Goal: Task Accomplishment & Management: Manage account settings

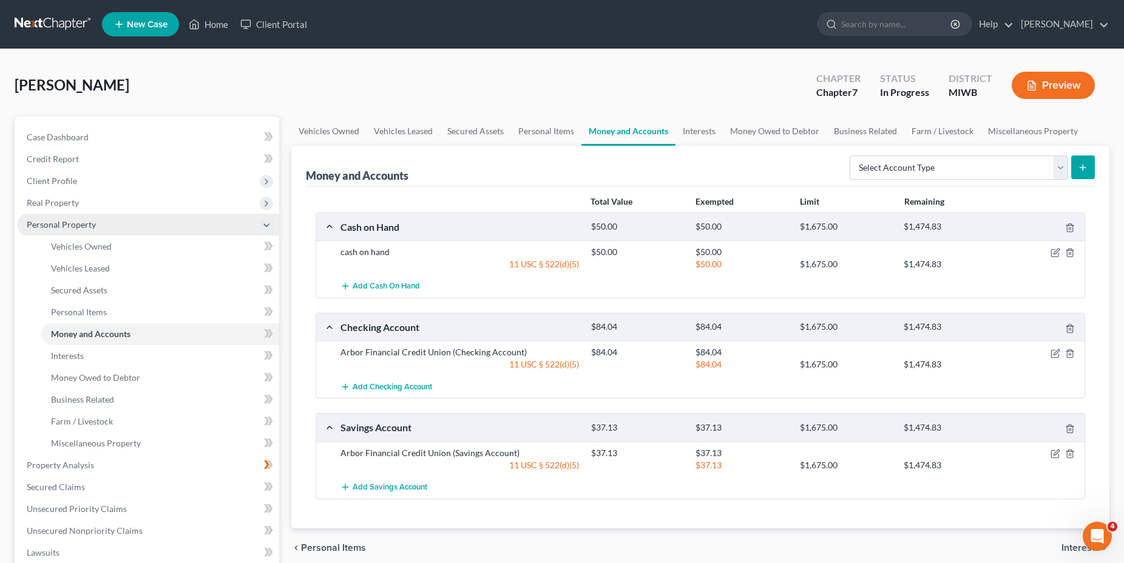
click at [267, 229] on icon at bounding box center [267, 225] width 10 height 10
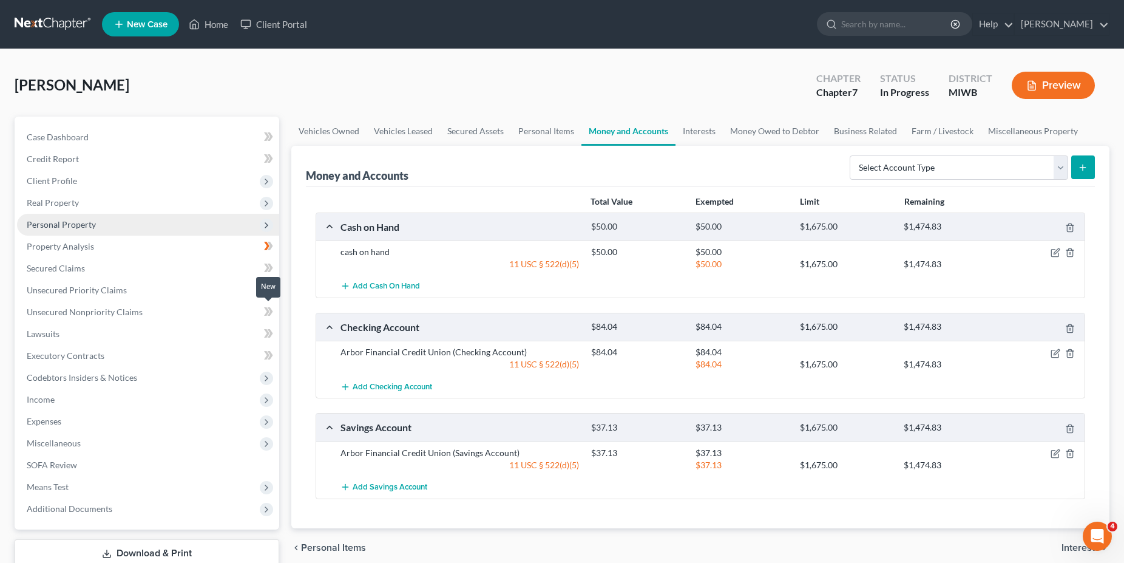
click at [273, 315] on icon at bounding box center [268, 311] width 9 height 15
click at [139, 311] on span "Unsecured Nonpriority Claims" at bounding box center [85, 312] width 116 height 10
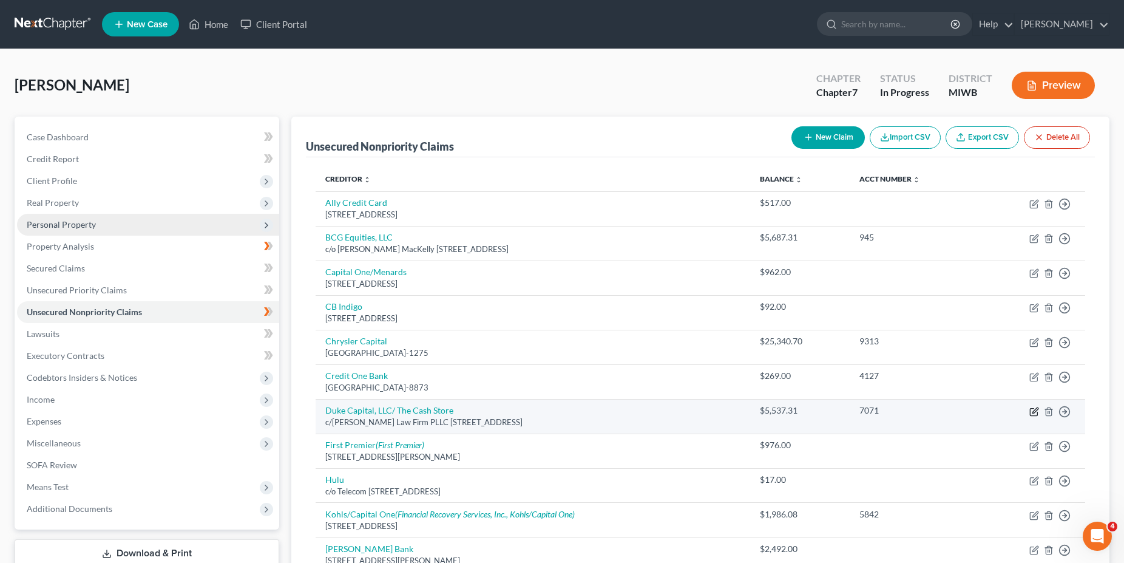
click at [1033, 410] on icon "button" at bounding box center [1035, 412] width 10 height 10
select select "52"
select select "0"
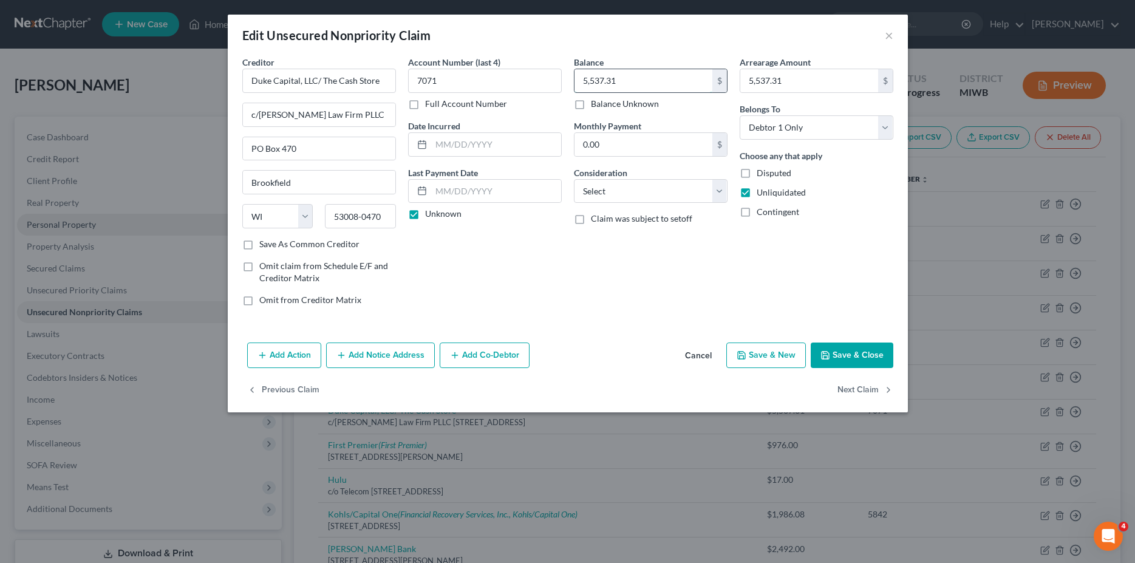
click at [625, 82] on input "5,537.31" at bounding box center [643, 80] width 138 height 23
type input "704.66"
click at [847, 355] on button "Save & Close" at bounding box center [852, 355] width 83 height 26
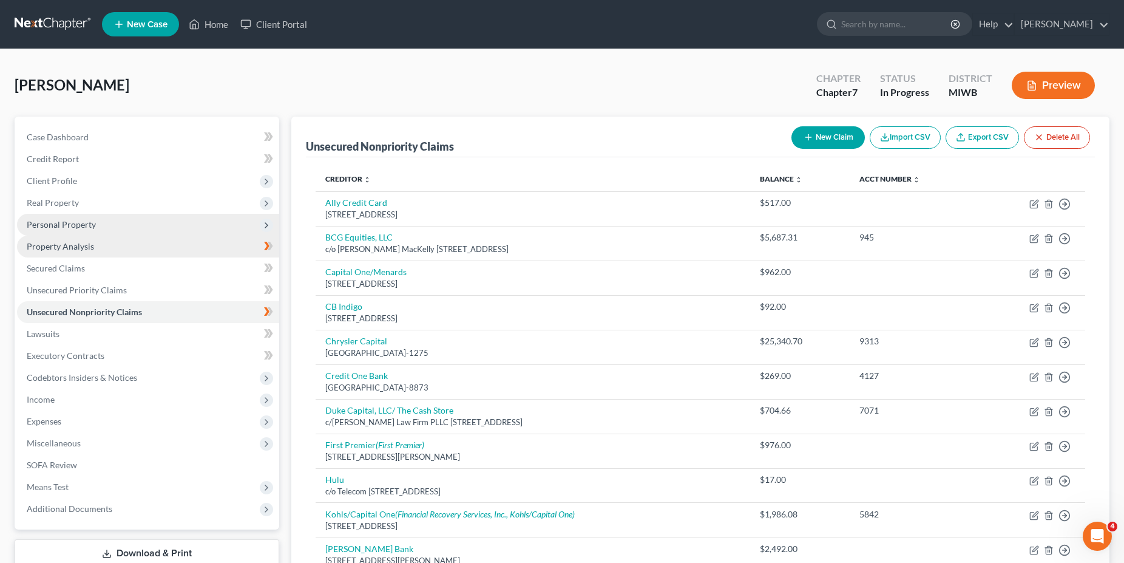
click at [92, 246] on span "Property Analysis" at bounding box center [60, 246] width 67 height 10
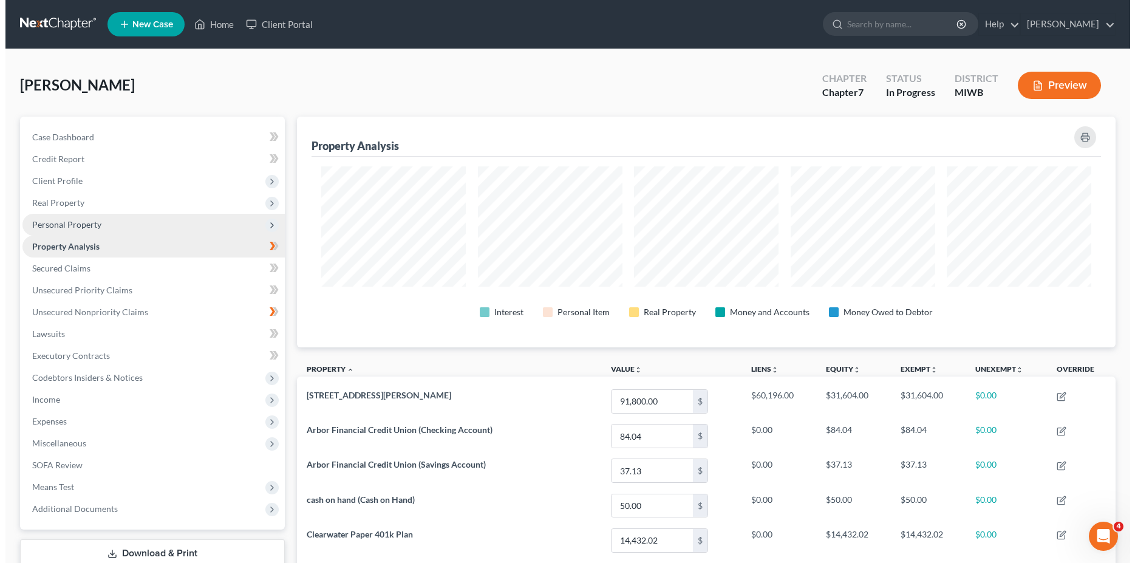
scroll to position [231, 818]
click at [107, 229] on span "Personal Property" at bounding box center [148, 225] width 262 height 22
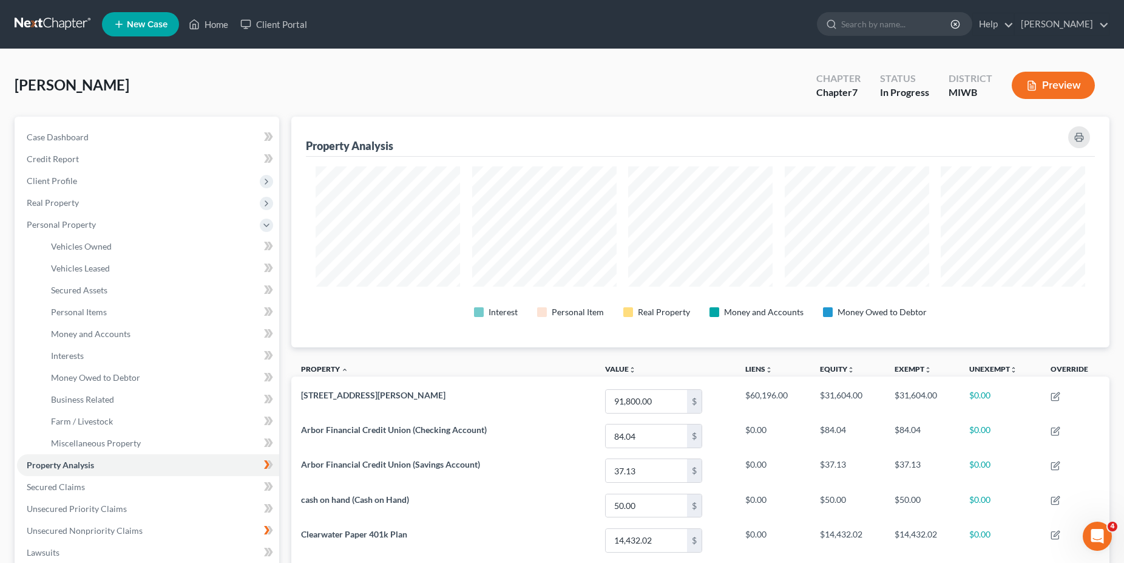
click at [1048, 89] on button "Preview" at bounding box center [1053, 85] width 83 height 27
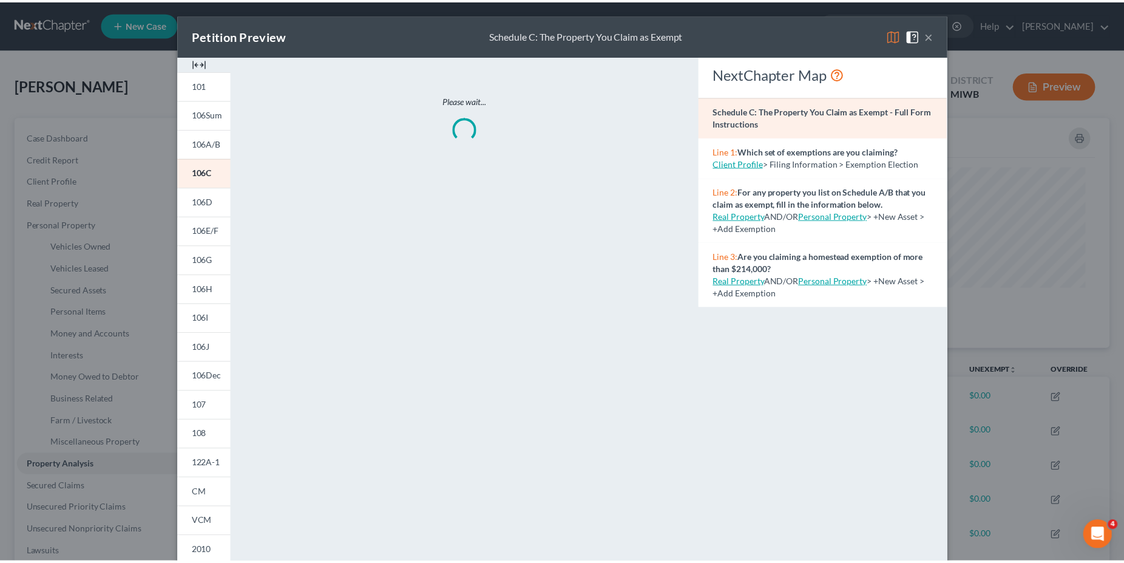
scroll to position [232, 826]
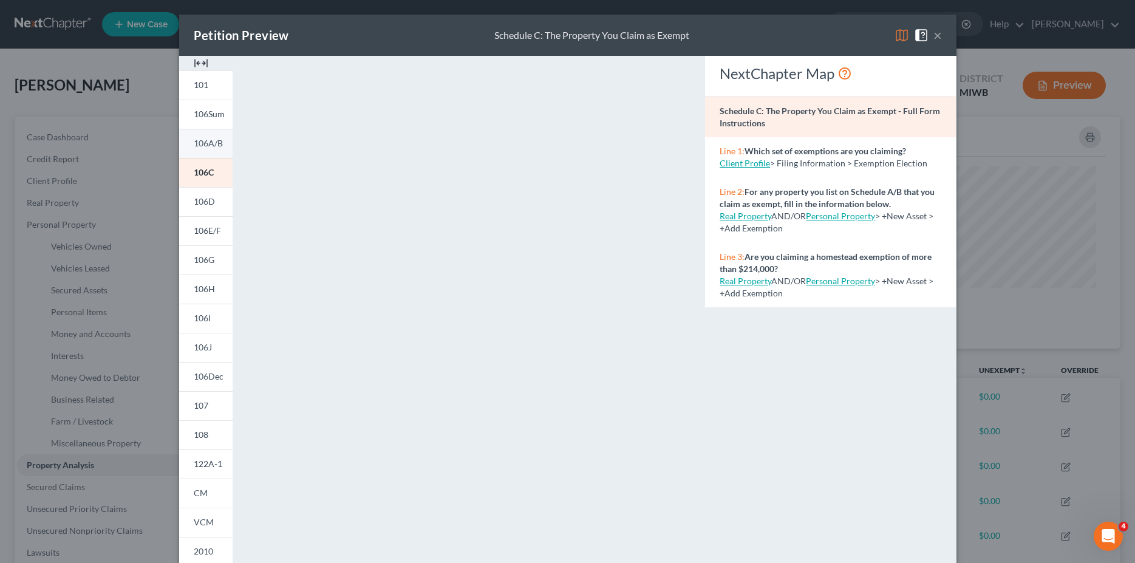
click at [206, 145] on span "106A/B" at bounding box center [208, 143] width 29 height 10
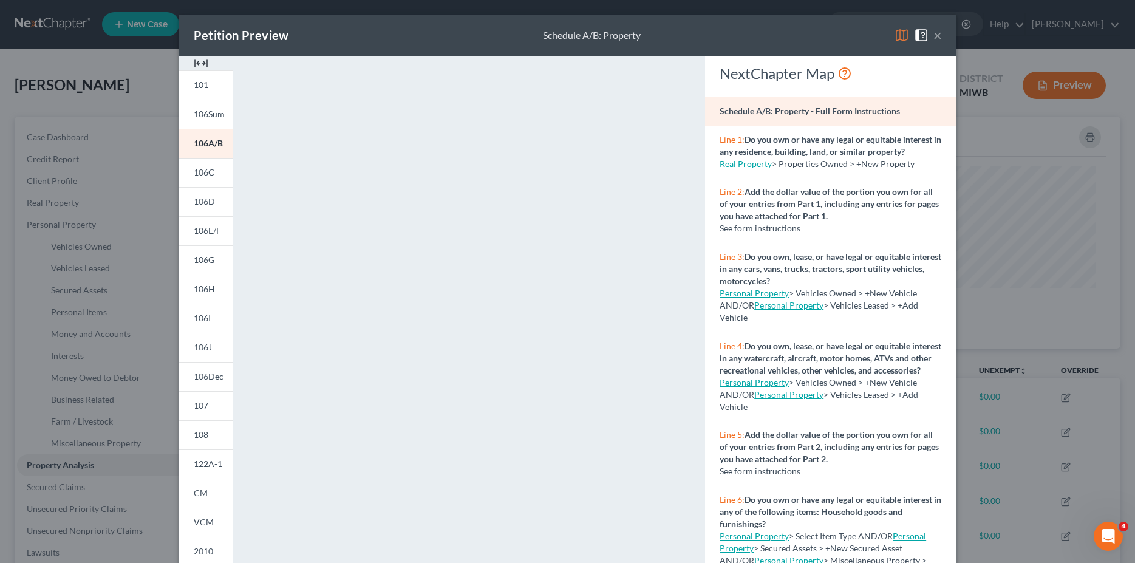
click at [933, 38] on button "×" at bounding box center [937, 35] width 9 height 15
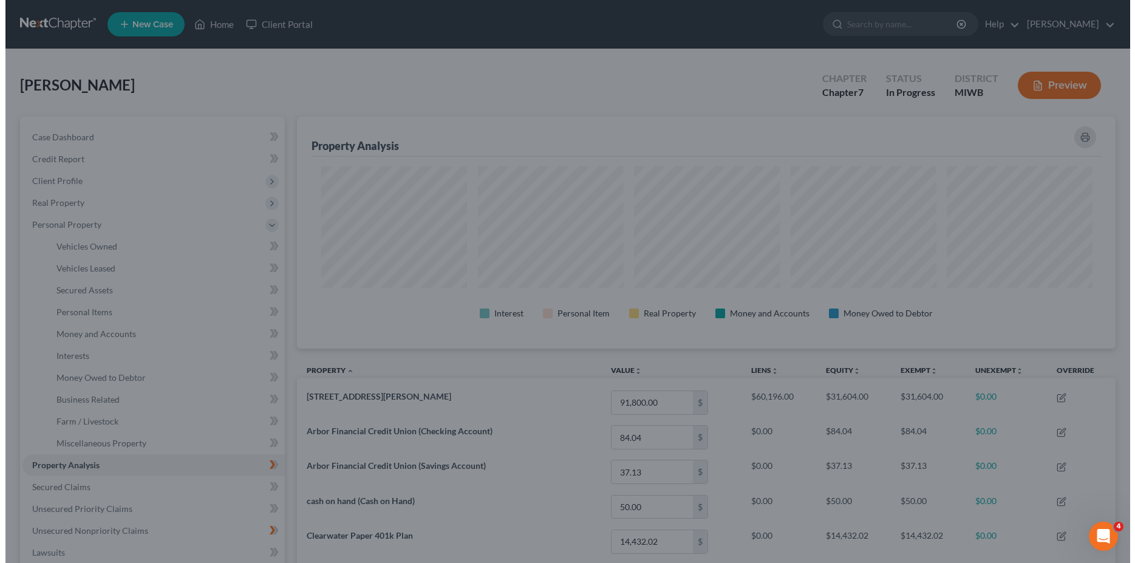
scroll to position [606928, 606340]
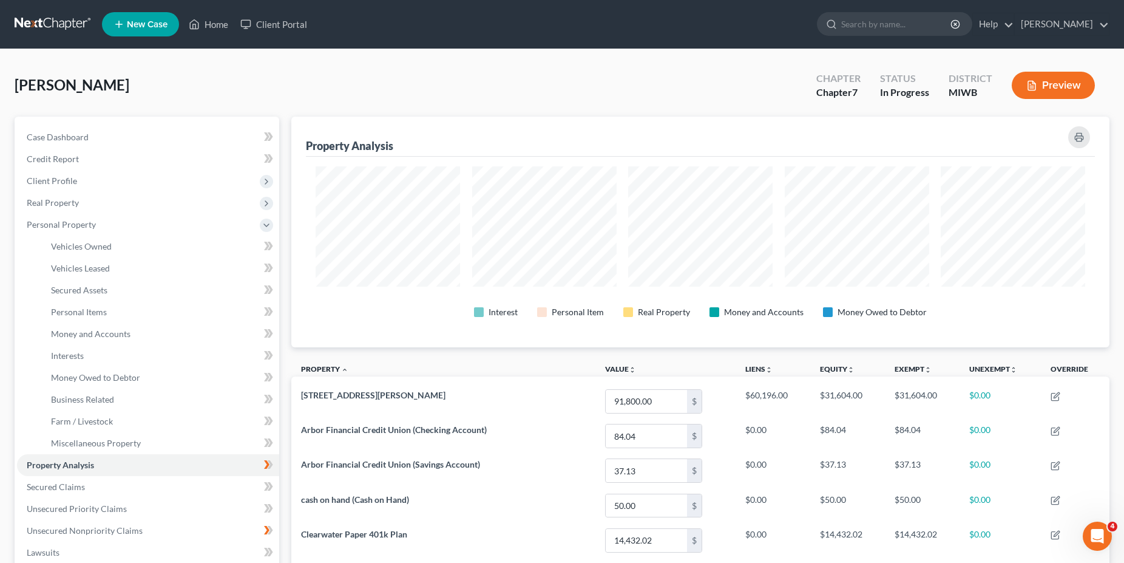
click at [1056, 85] on button "Preview" at bounding box center [1053, 85] width 83 height 27
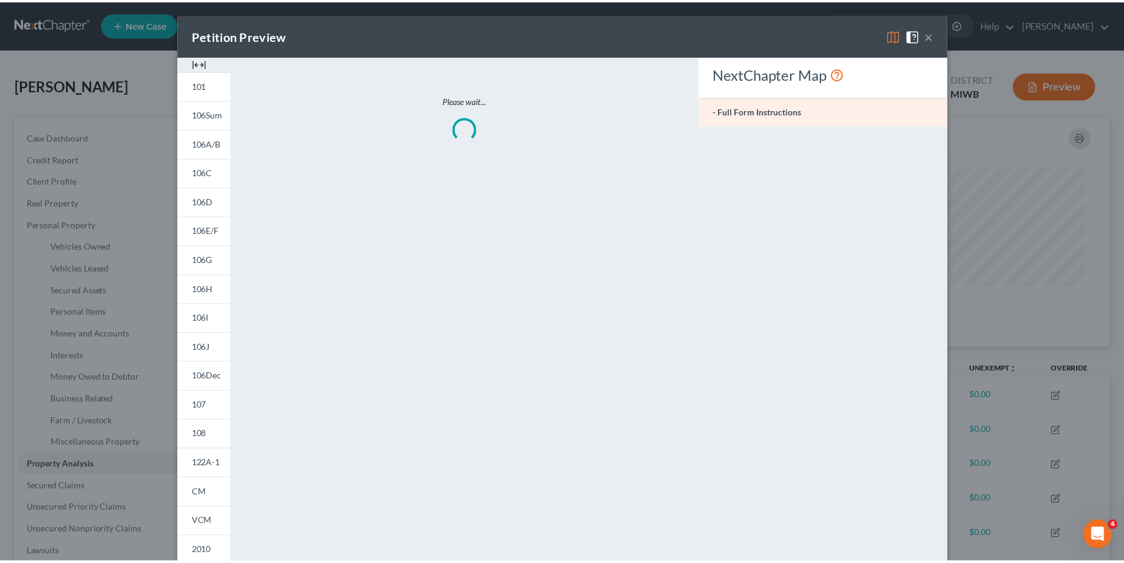
scroll to position [232, 826]
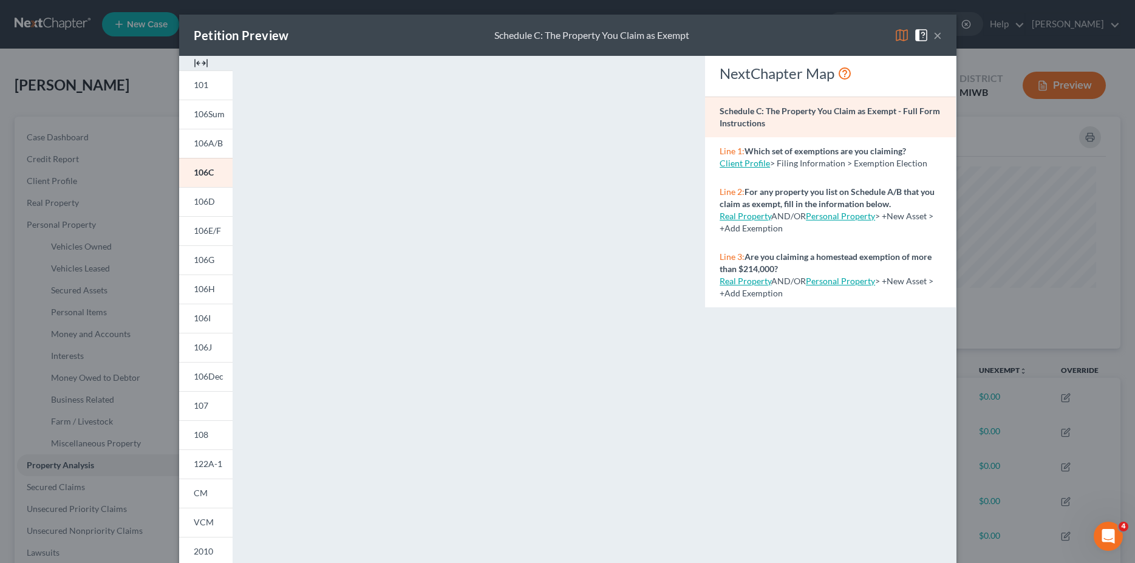
click at [933, 38] on button "×" at bounding box center [937, 35] width 9 height 15
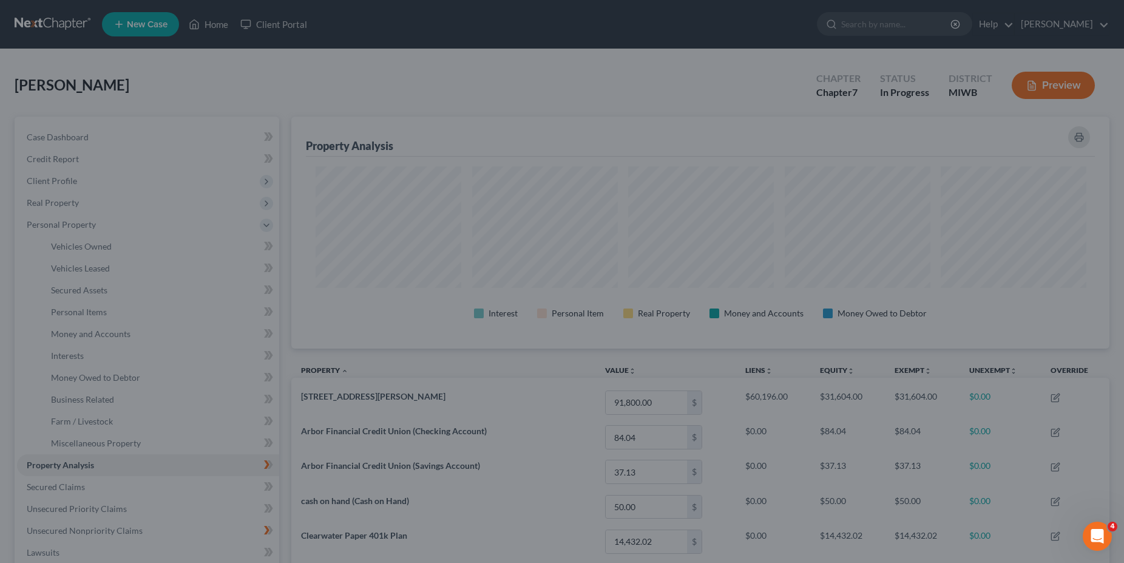
scroll to position [606928, 606340]
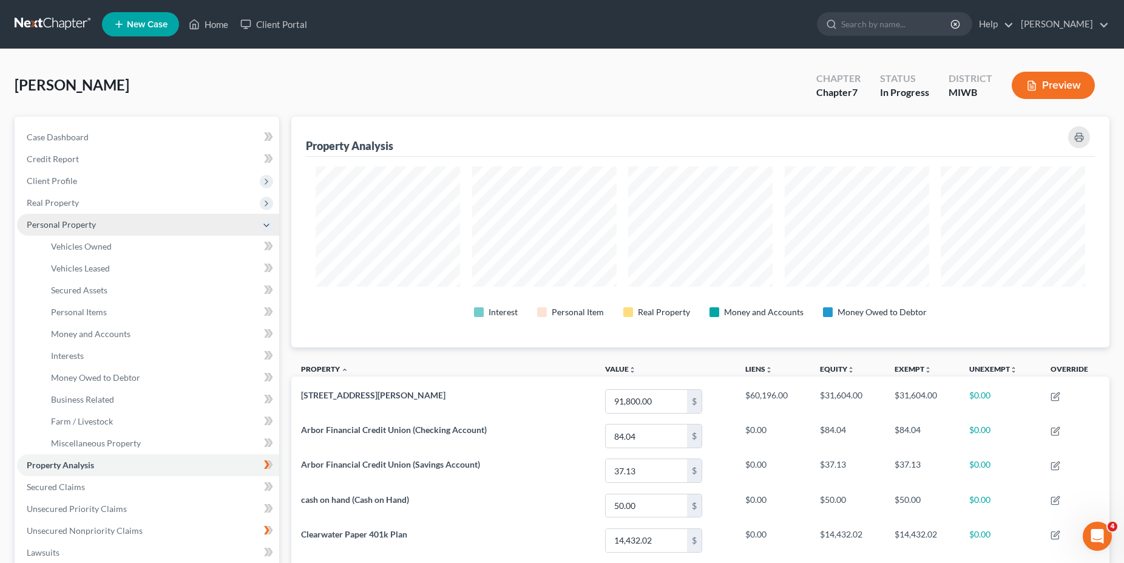
click at [264, 226] on icon at bounding box center [267, 225] width 10 height 10
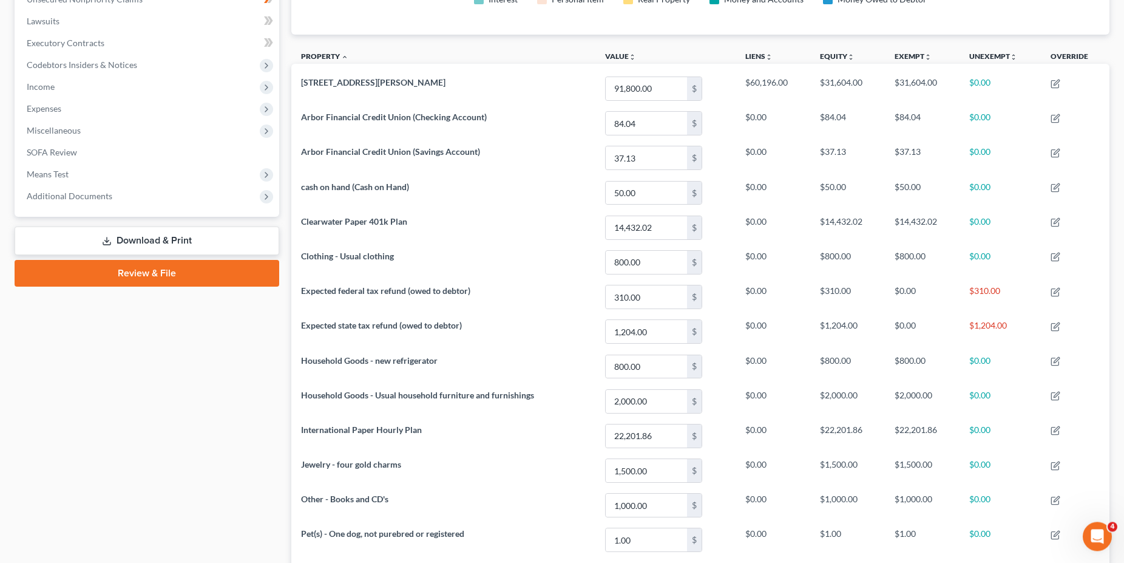
scroll to position [327, 0]
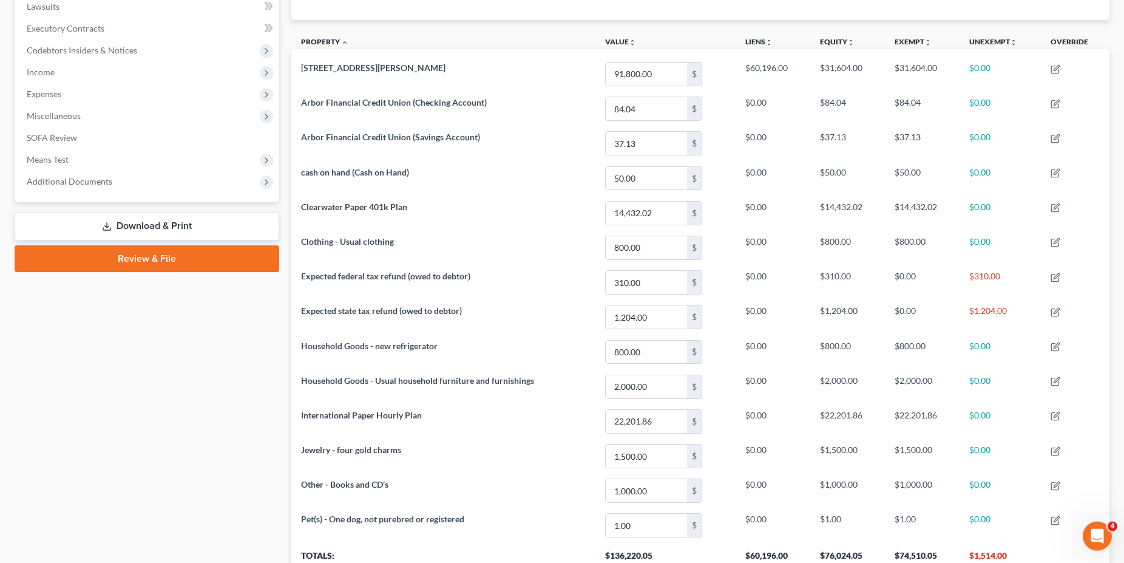
click at [160, 228] on link "Download & Print" at bounding box center [147, 226] width 265 height 29
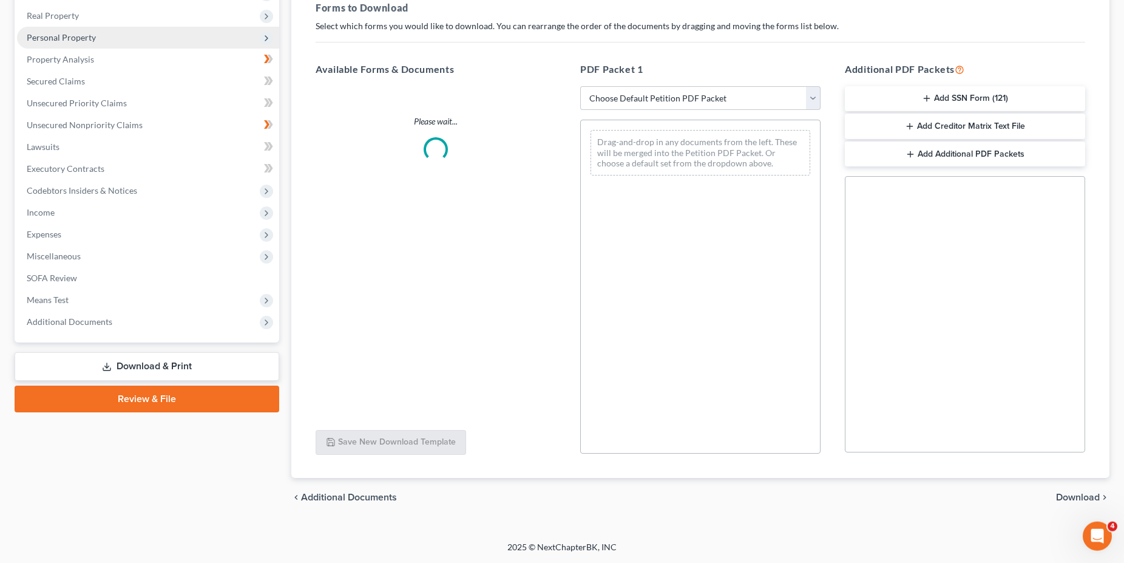
scroll to position [186, 0]
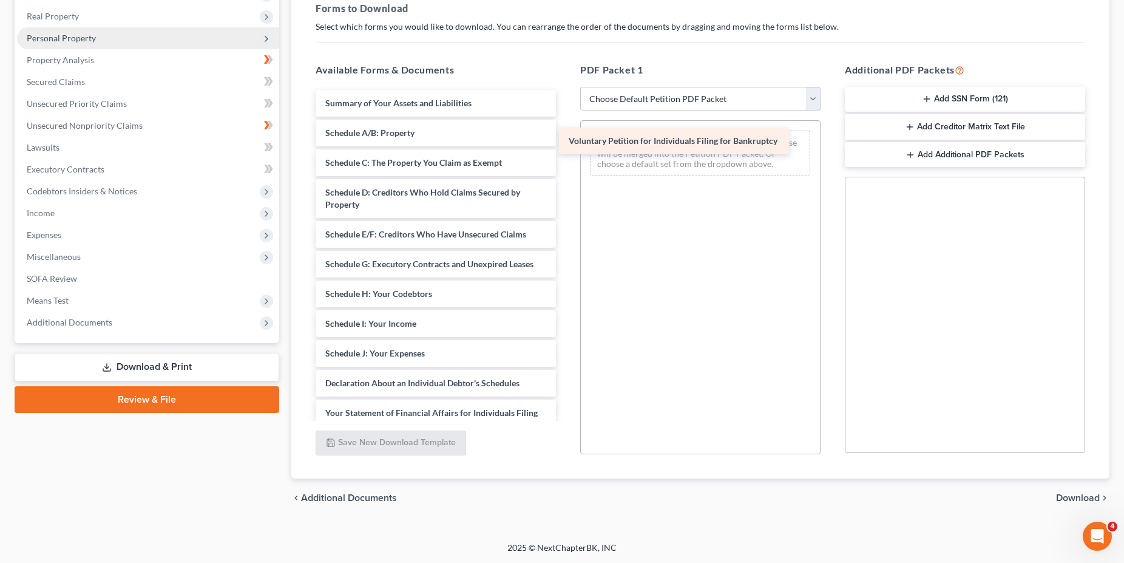
drag, startPoint x: 514, startPoint y: 95, endPoint x: 761, endPoint y: 132, distance: 249.9
click at [566, 132] on div "Voluntary Petition for Individuals Filing for Bankruptcy Voluntary Petition for…" at bounding box center [436, 371] width 260 height 563
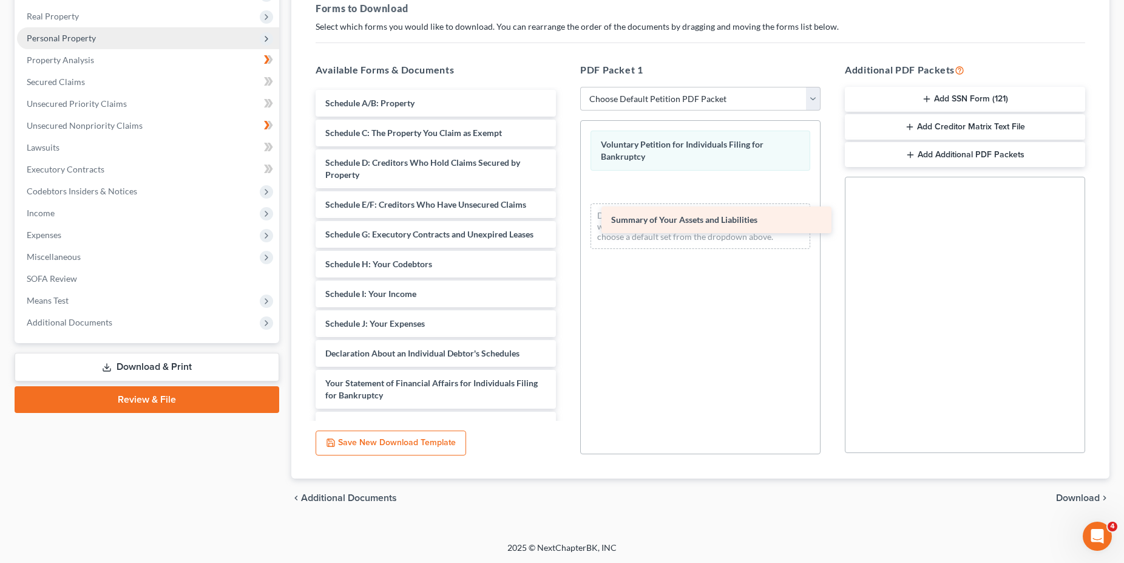
drag, startPoint x: 465, startPoint y: 100, endPoint x: 750, endPoint y: 222, distance: 309.8
click at [566, 222] on div "Summary of Your Assets and Liabilities Summary of Your Assets and Liabilities S…" at bounding box center [436, 357] width 260 height 534
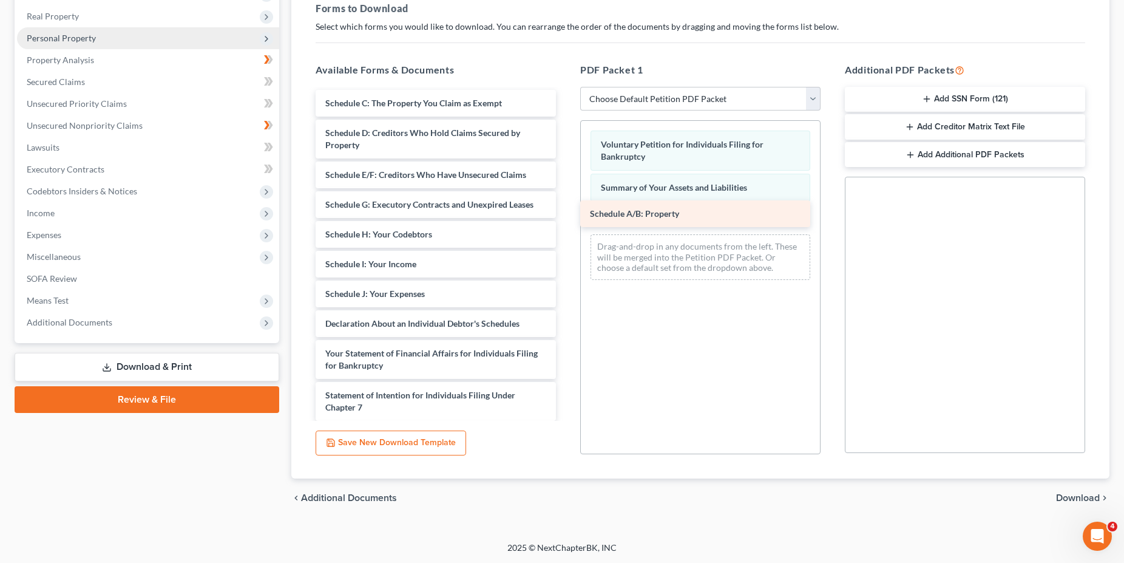
drag, startPoint x: 481, startPoint y: 100, endPoint x: 753, endPoint y: 201, distance: 290.3
click at [566, 201] on div "Schedule A/B: Property Schedule A/B: Property Schedule C: The Property You Clai…" at bounding box center [436, 342] width 260 height 504
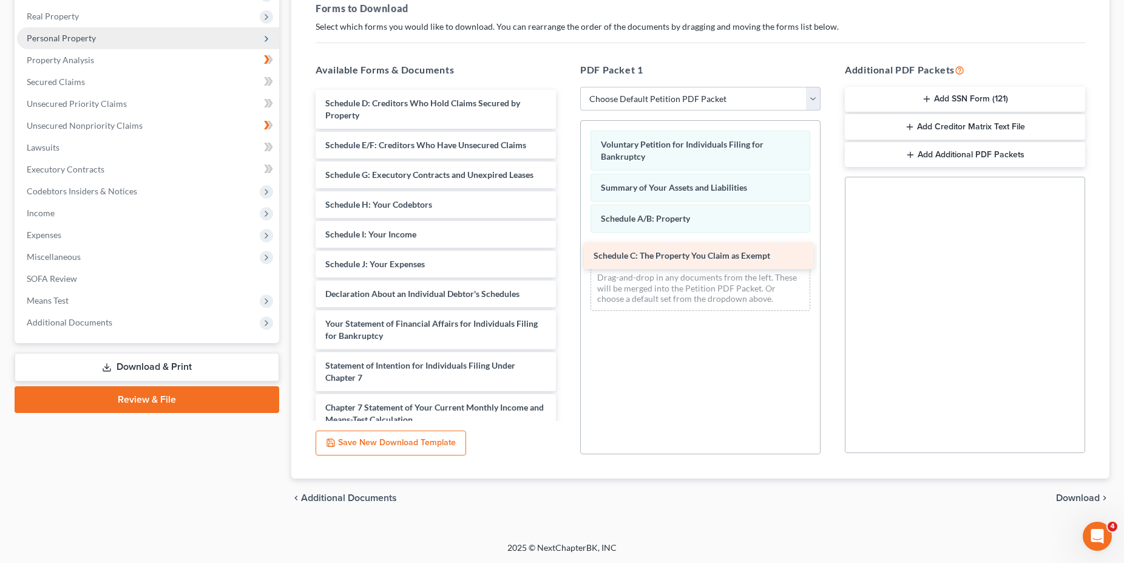
drag, startPoint x: 467, startPoint y: 99, endPoint x: 736, endPoint y: 245, distance: 305.9
click at [566, 245] on div "Schedule C: The Property You Claim as Exempt Schedule C: The Property You Claim…" at bounding box center [436, 327] width 260 height 474
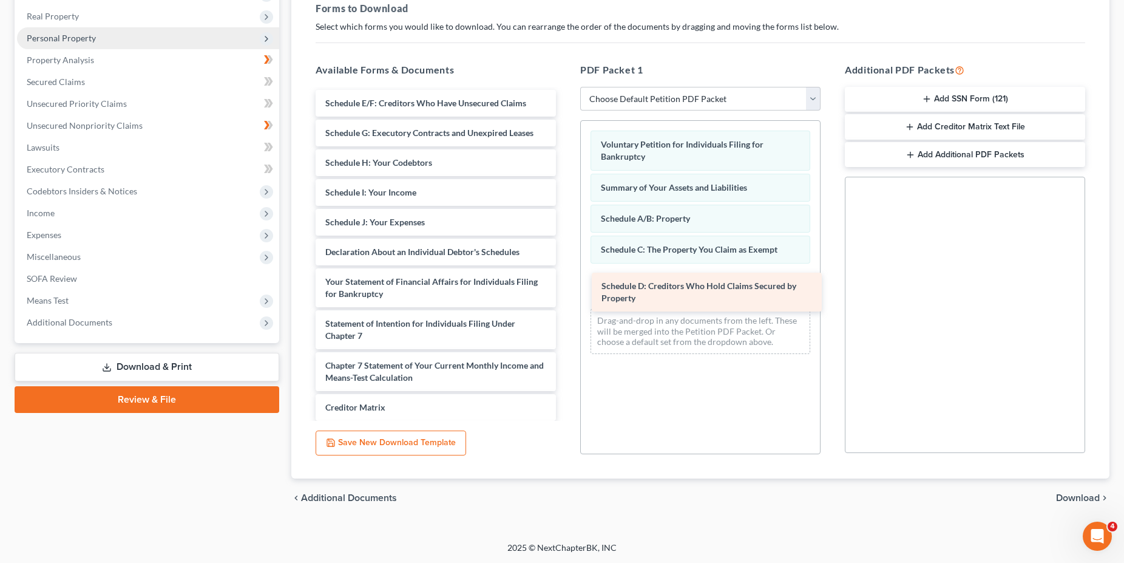
drag, startPoint x: 465, startPoint y: 105, endPoint x: 740, endPoint y: 285, distance: 328.0
click at [566, 285] on div "Schedule D: Creditors Who Hold Claims Secured by Property Schedule D: Creditors…" at bounding box center [436, 306] width 260 height 432
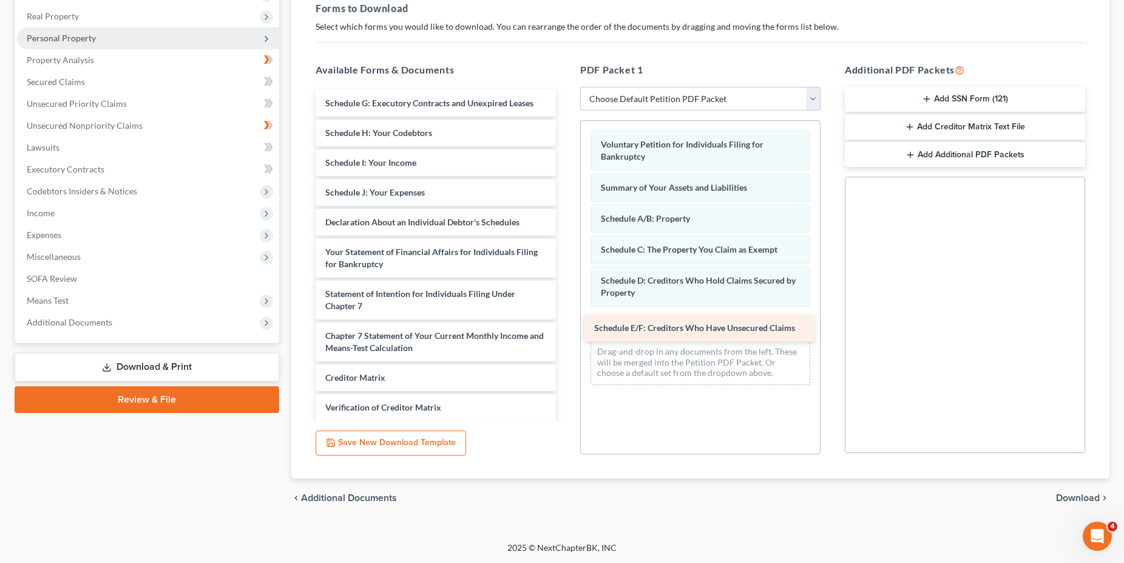
drag, startPoint x: 477, startPoint y: 96, endPoint x: 745, endPoint y: 319, distance: 348.3
click at [566, 319] on div "Schedule E/F: Creditors Who Have Unsecured Claims Schedule E/F: Creditors Who H…" at bounding box center [436, 291] width 260 height 403
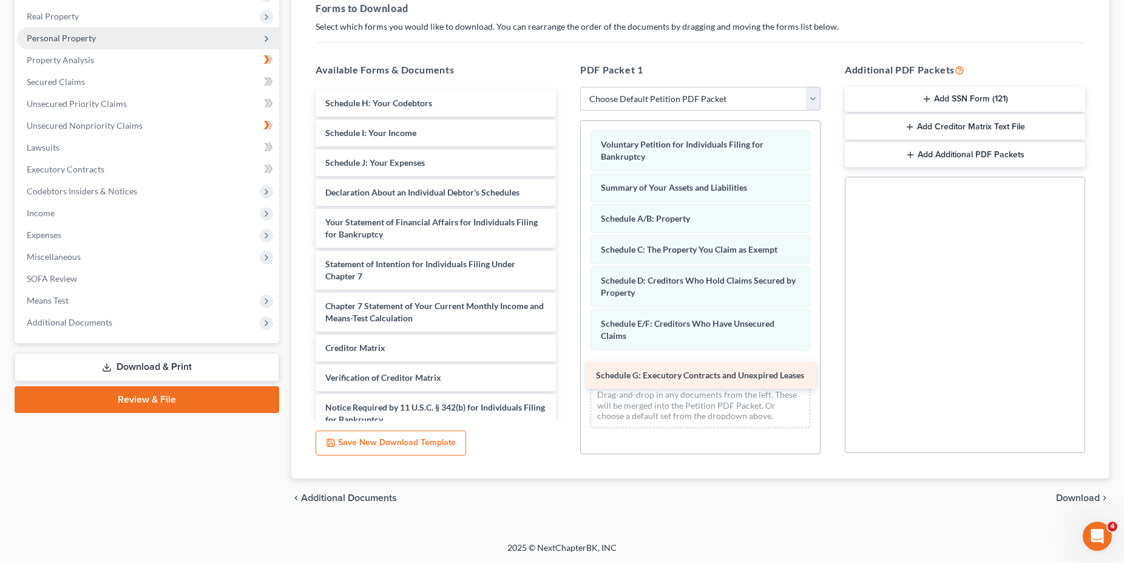
drag, startPoint x: 488, startPoint y: 101, endPoint x: 758, endPoint y: 372, distance: 382.5
click at [566, 372] on div "Schedule G: Executory Contracts and Unexpired Leases Schedule G: Executory Cont…" at bounding box center [436, 276] width 260 height 373
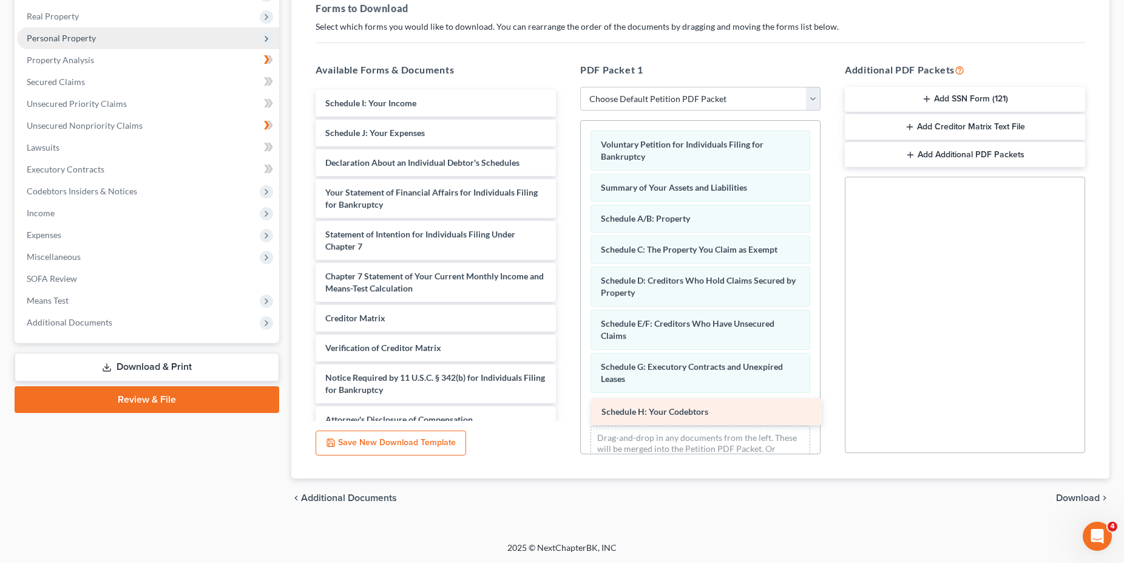
drag, startPoint x: 471, startPoint y: 101, endPoint x: 747, endPoint y: 407, distance: 413.1
click at [566, 407] on div "Schedule H: Your Codebtors Schedule H: Your Codebtors Schedule I: Your Income S…" at bounding box center [436, 261] width 260 height 343
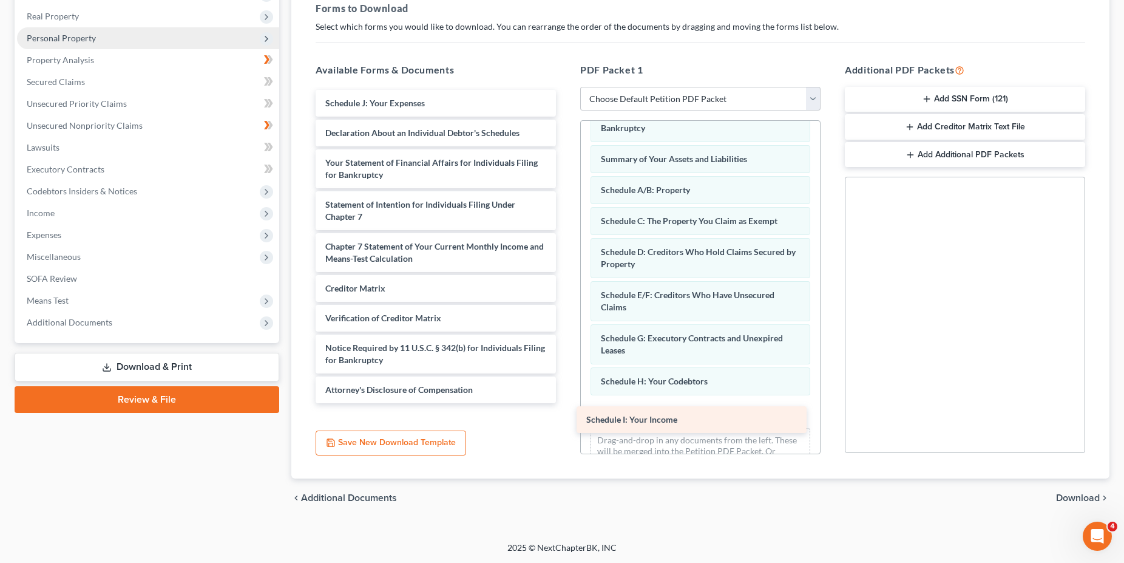
drag, startPoint x: 416, startPoint y: 101, endPoint x: 675, endPoint y: 409, distance: 402.9
click at [566, 403] on div "Schedule I: Your Income Schedule I: Your Income Schedule J: Your Expenses Decla…" at bounding box center [436, 246] width 260 height 313
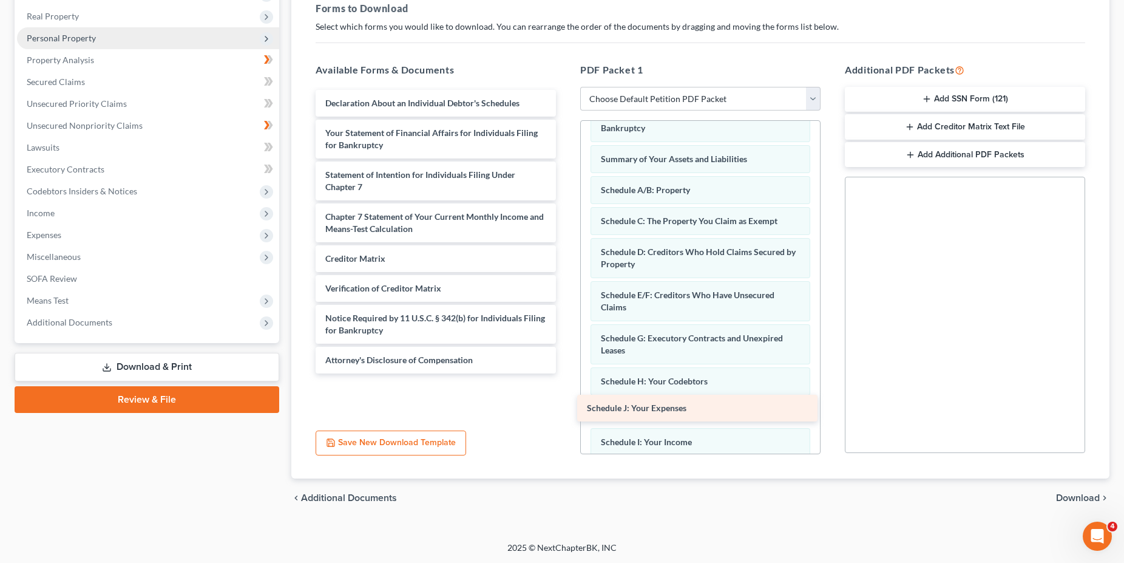
drag, startPoint x: 460, startPoint y: 113, endPoint x: 722, endPoint y: 418, distance: 402.2
click at [566, 373] on div "Schedule J: Your Expenses Schedule J: Your Expenses Declaration About an Indivi…" at bounding box center [436, 232] width 260 height 284
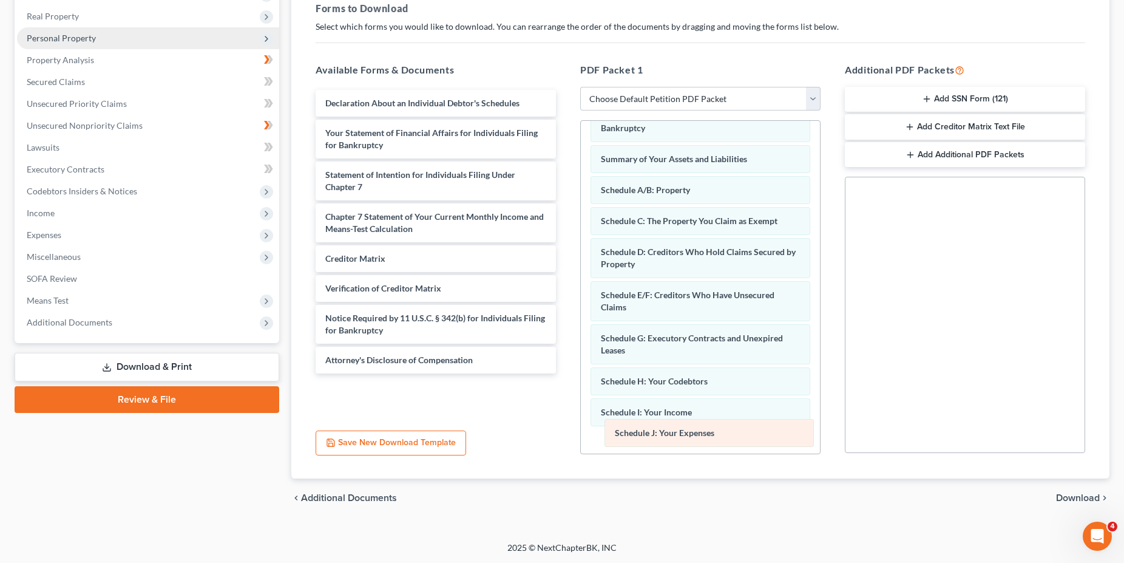
drag, startPoint x: 710, startPoint y: 418, endPoint x: 724, endPoint y: 438, distance: 24.4
click at [724, 438] on div "Schedule J: Your Expenses Voluntary Petition for Individuals Filing for Bankrup…" at bounding box center [700, 303] width 239 height 423
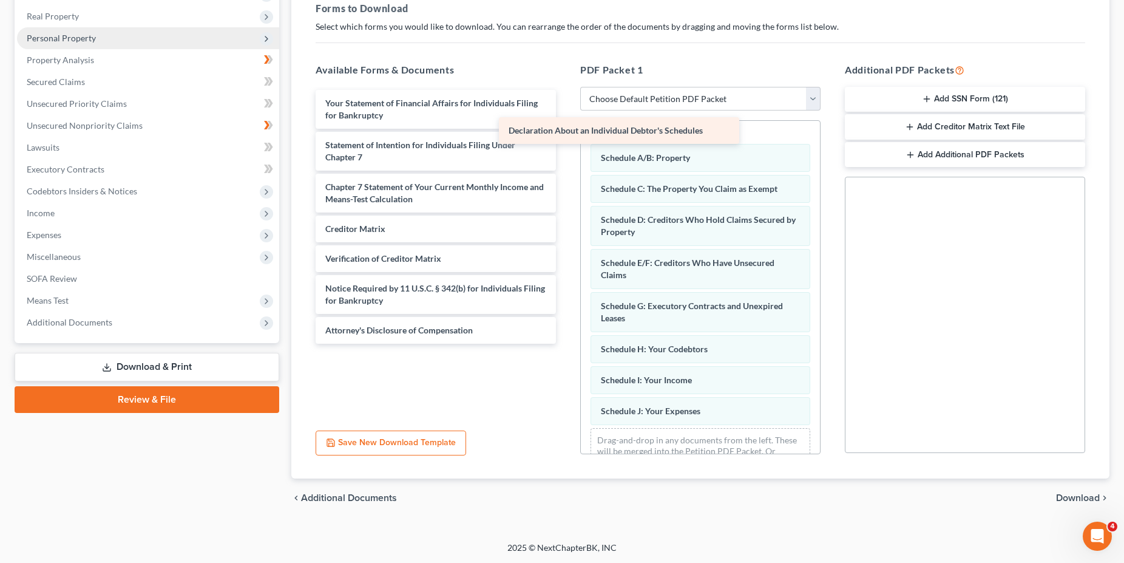
scroll to position [90, 0]
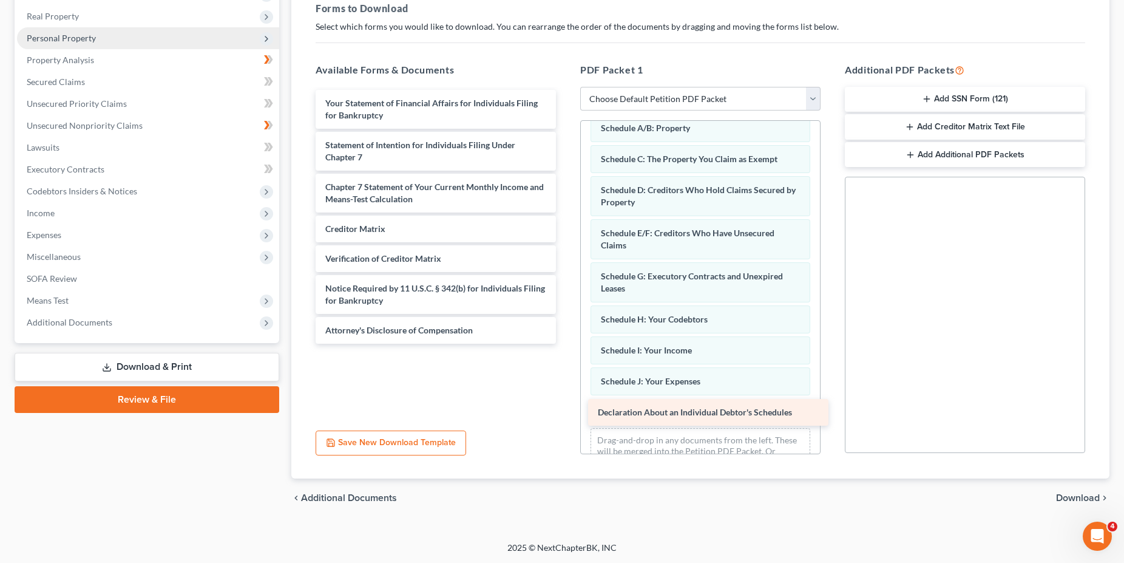
drag, startPoint x: 437, startPoint y: 98, endPoint x: 710, endPoint y: 407, distance: 412.6
click at [566, 344] on div "Declaration About an Individual Debtor's Schedules Declaration About an Individ…" at bounding box center [436, 217] width 260 height 254
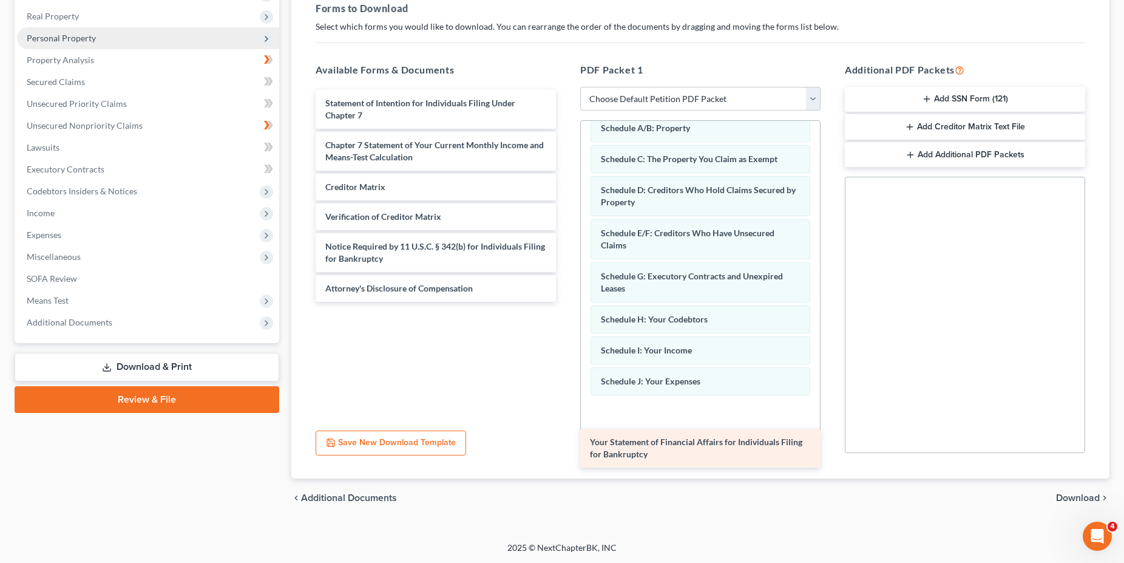
drag, startPoint x: 466, startPoint y: 107, endPoint x: 730, endPoint y: 447, distance: 430.4
click at [566, 302] on div "Your Statement of Financial Affairs for Individuals Filing for Bankruptcy Your …" at bounding box center [436, 196] width 260 height 212
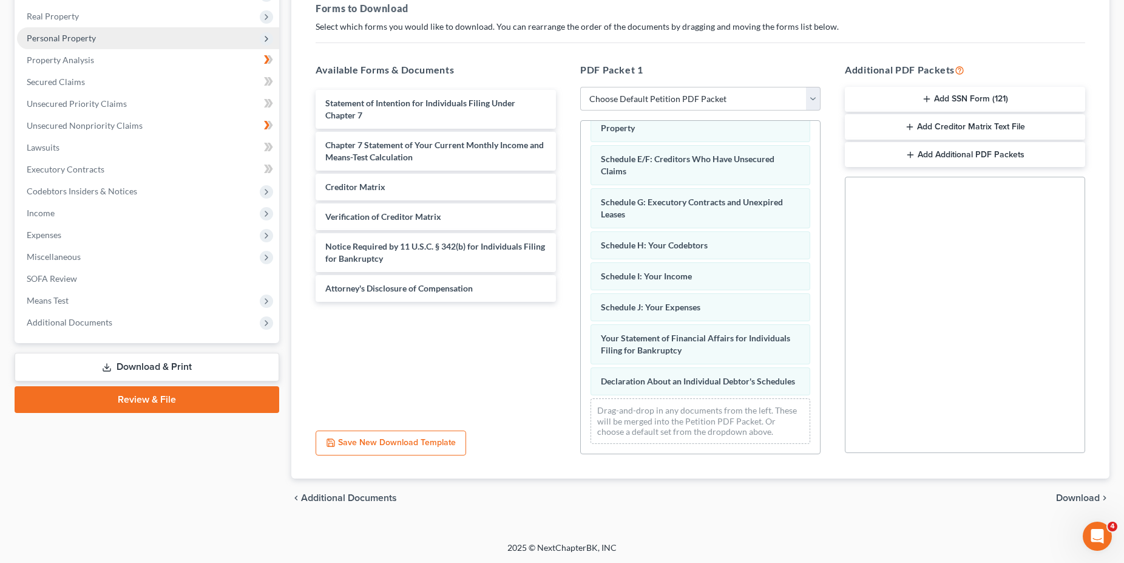
scroll to position [177, 0]
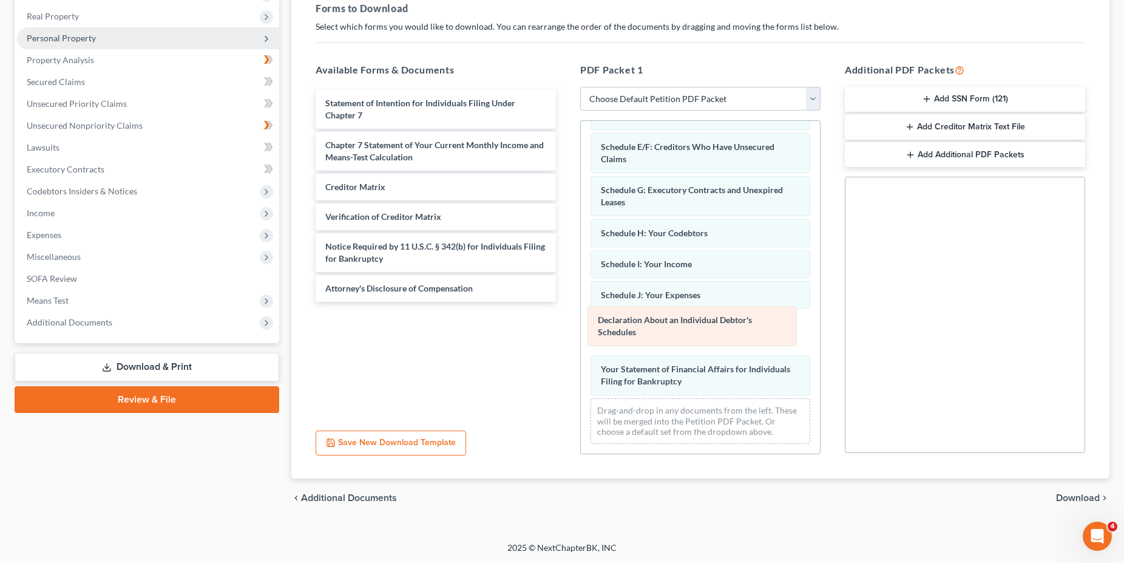
drag, startPoint x: 695, startPoint y: 372, endPoint x: 692, endPoint y: 323, distance: 49.3
click at [692, 323] on div "Declaration About an Individual Debtor's Schedules Voluntary Petition for Indiv…" at bounding box center [700, 198] width 239 height 509
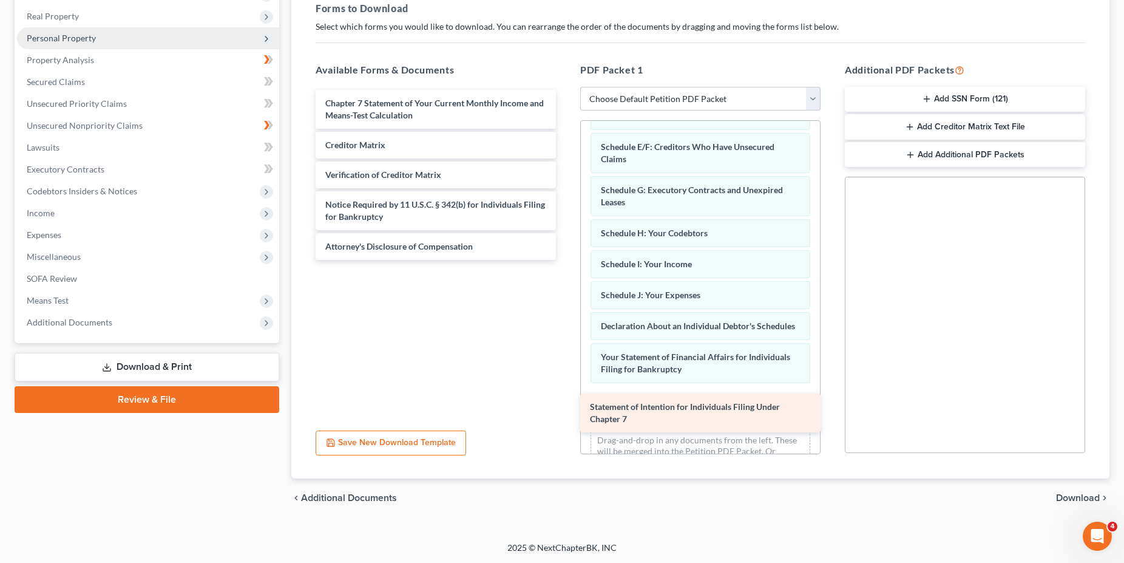
drag, startPoint x: 498, startPoint y: 107, endPoint x: 763, endPoint y: 411, distance: 403.2
click at [566, 260] on div "Statement of Intention for Individuals Filing Under Chapter 7 Statement of Inte…" at bounding box center [436, 175] width 260 height 170
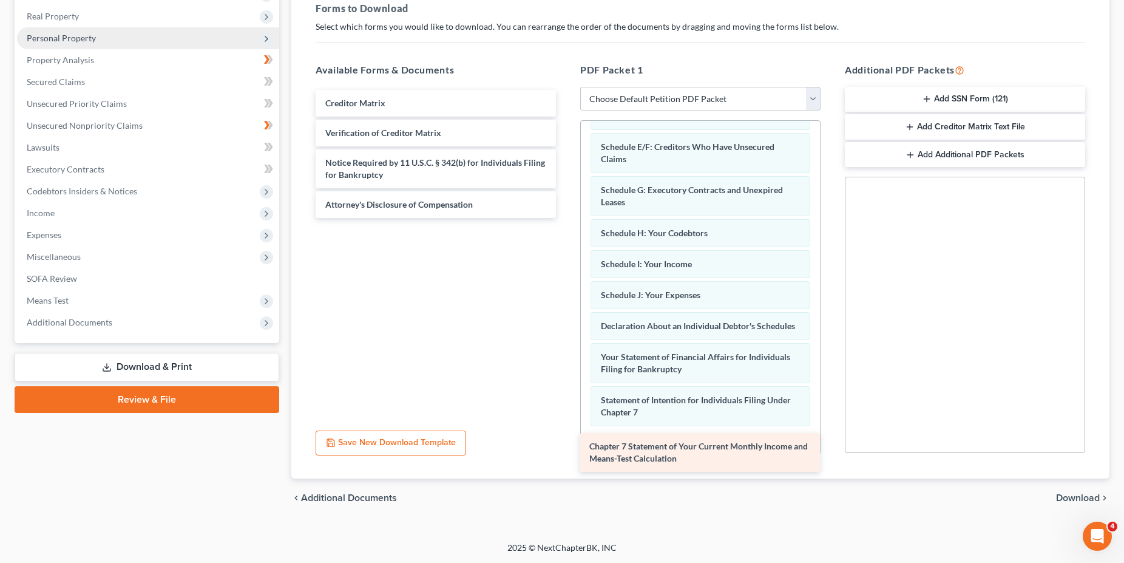
drag, startPoint x: 435, startPoint y: 112, endPoint x: 699, endPoint y: 458, distance: 434.9
click at [566, 218] on div "Chapter 7 Statement of Your Current Monthly Income and Means-Test Calculation C…" at bounding box center [436, 154] width 260 height 128
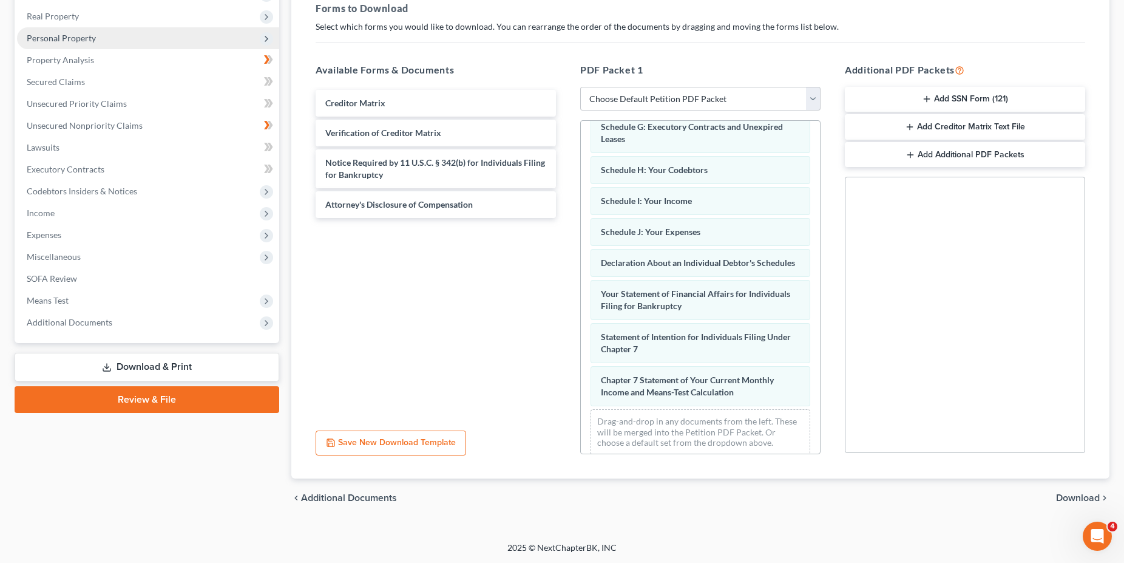
scroll to position [263, 0]
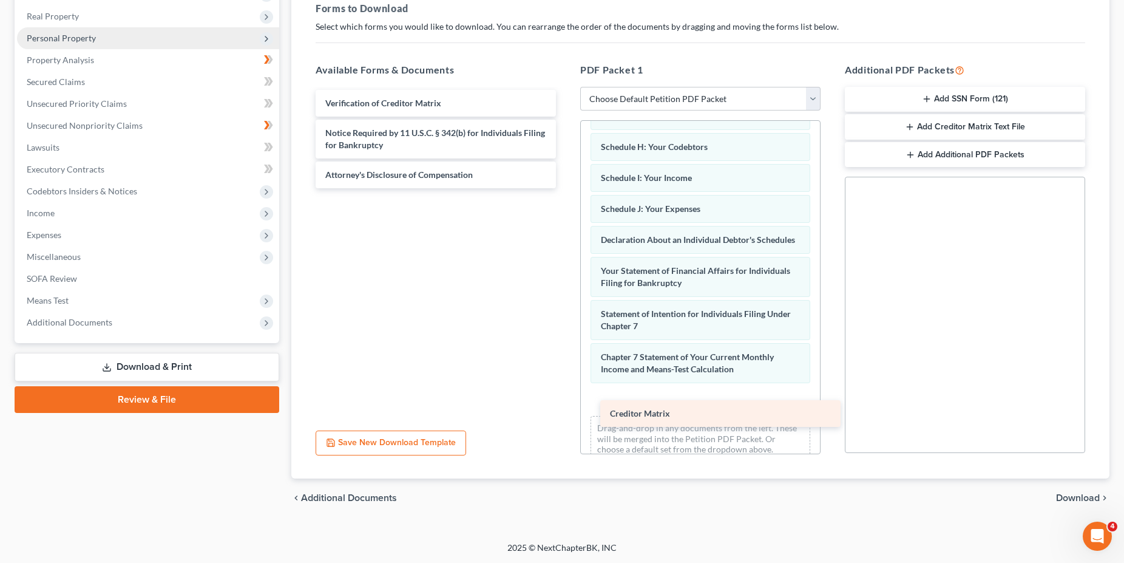
drag, startPoint x: 398, startPoint y: 97, endPoint x: 683, endPoint y: 407, distance: 421.6
click at [566, 188] on div "Creditor Matrix Creditor Matrix Verification of Creditor Matrix Notice Required…" at bounding box center [436, 139] width 260 height 98
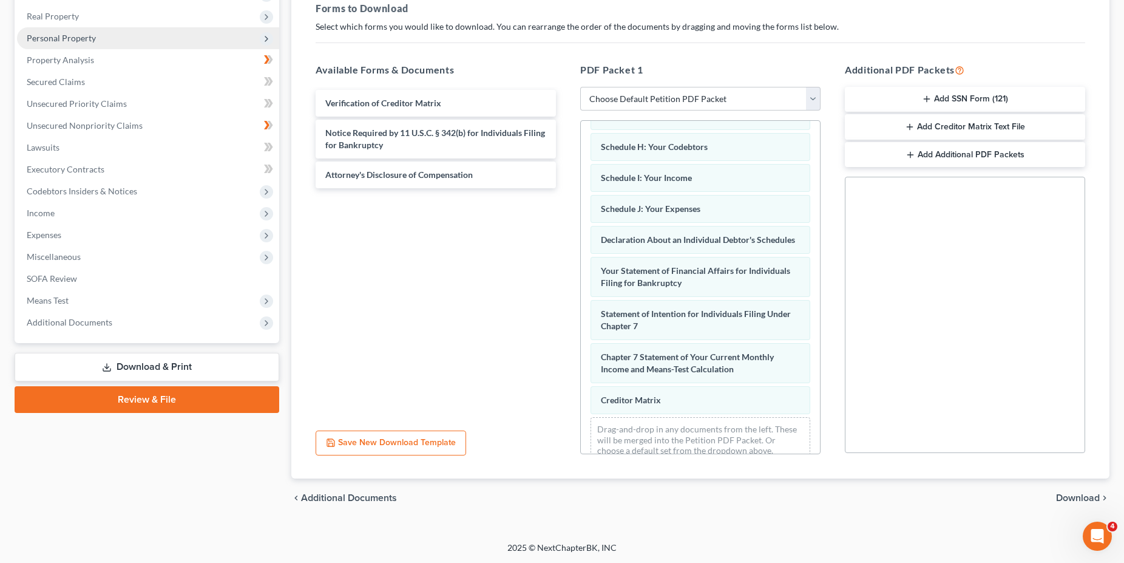
scroll to position [294, 0]
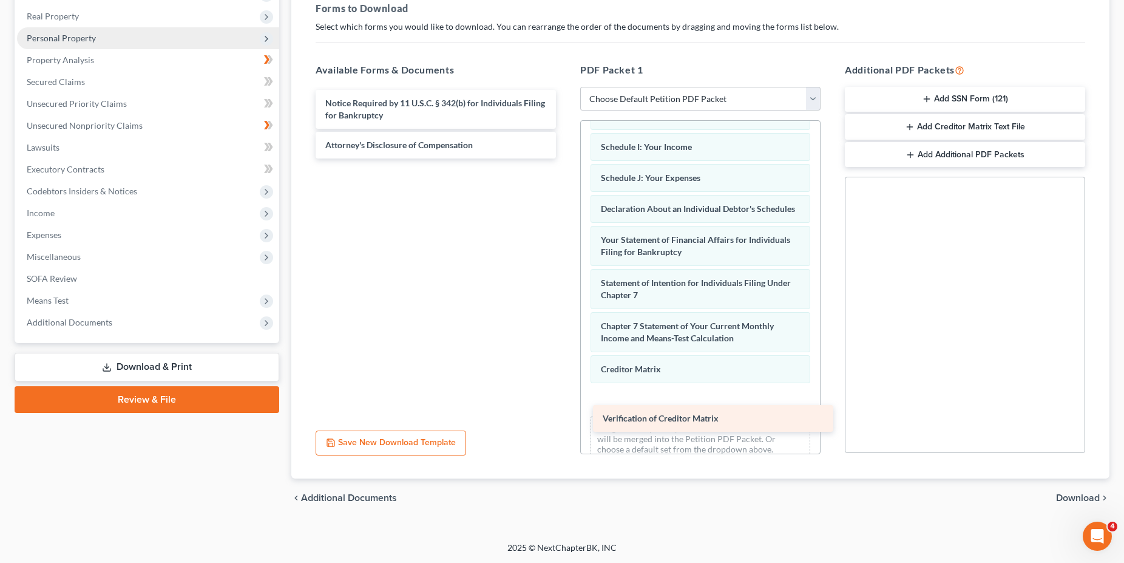
drag, startPoint x: 421, startPoint y: 112, endPoint x: 698, endPoint y: 425, distance: 418.1
click at [566, 158] on div "Verification of Creditor Matrix Verification of Creditor Matrix Notice Required…" at bounding box center [436, 124] width 260 height 69
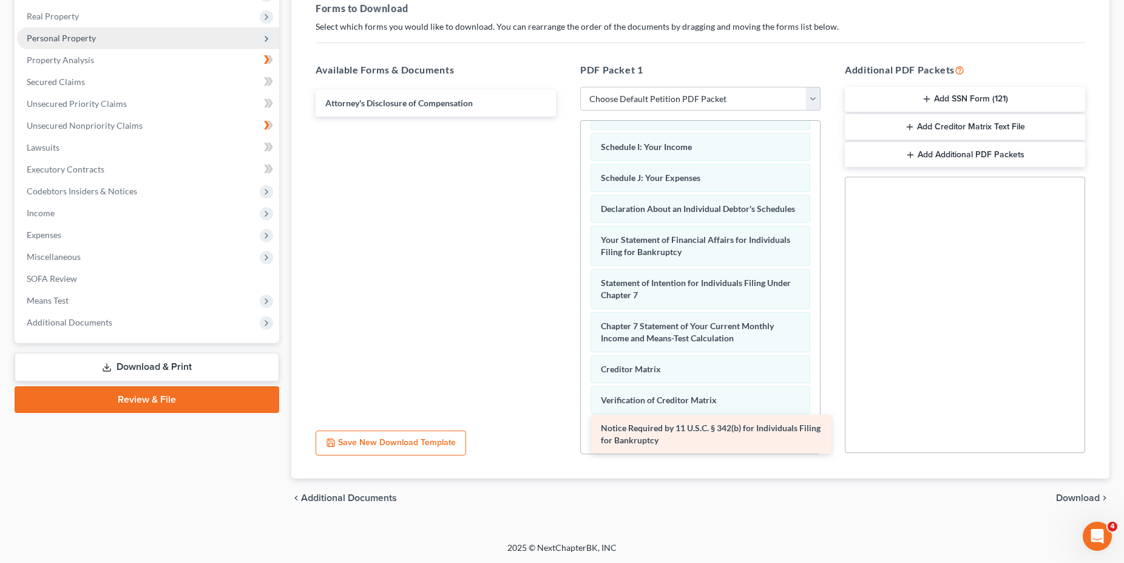
drag, startPoint x: 475, startPoint y: 103, endPoint x: 751, endPoint y: 429, distance: 426.5
click at [566, 117] on div "Notice Required by 11 U.S.C. § 342(b) for Individuals Filing for Bankruptcy Not…" at bounding box center [436, 103] width 260 height 27
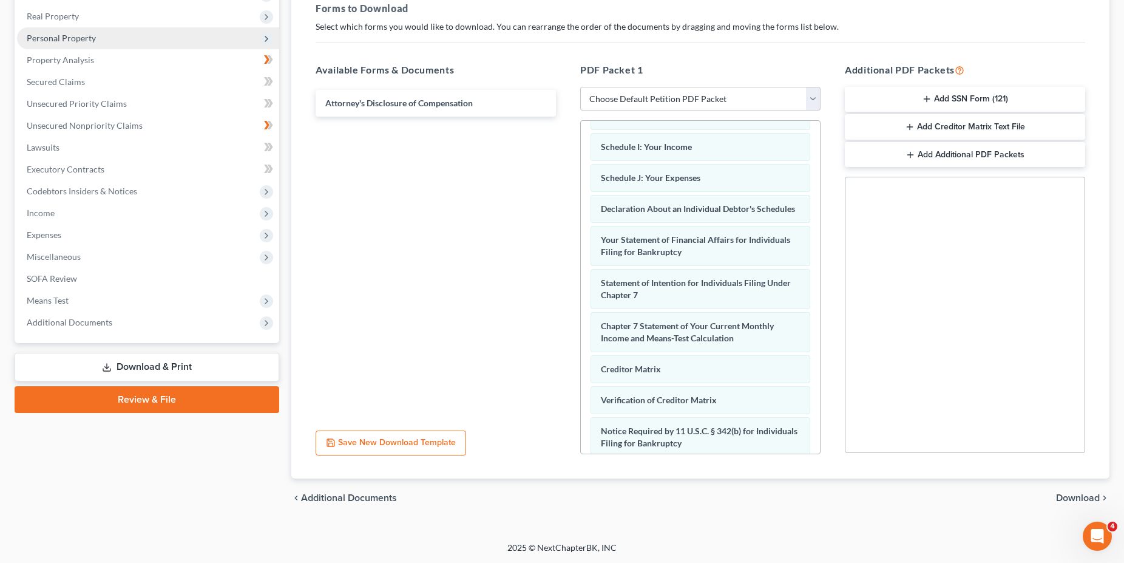
click at [1072, 494] on span "Download" at bounding box center [1078, 498] width 44 height 10
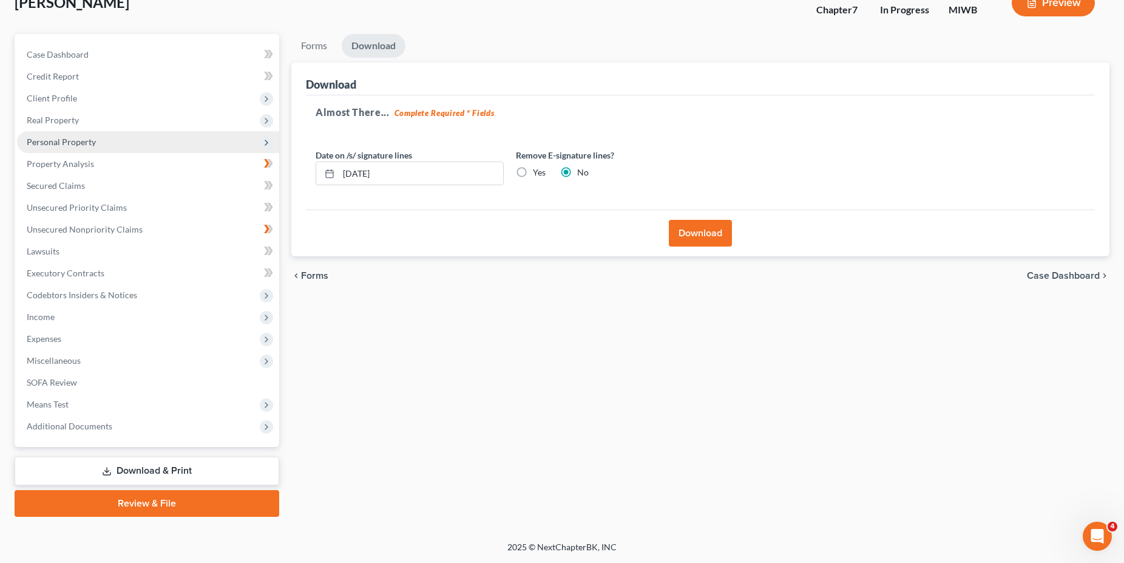
scroll to position [81, 0]
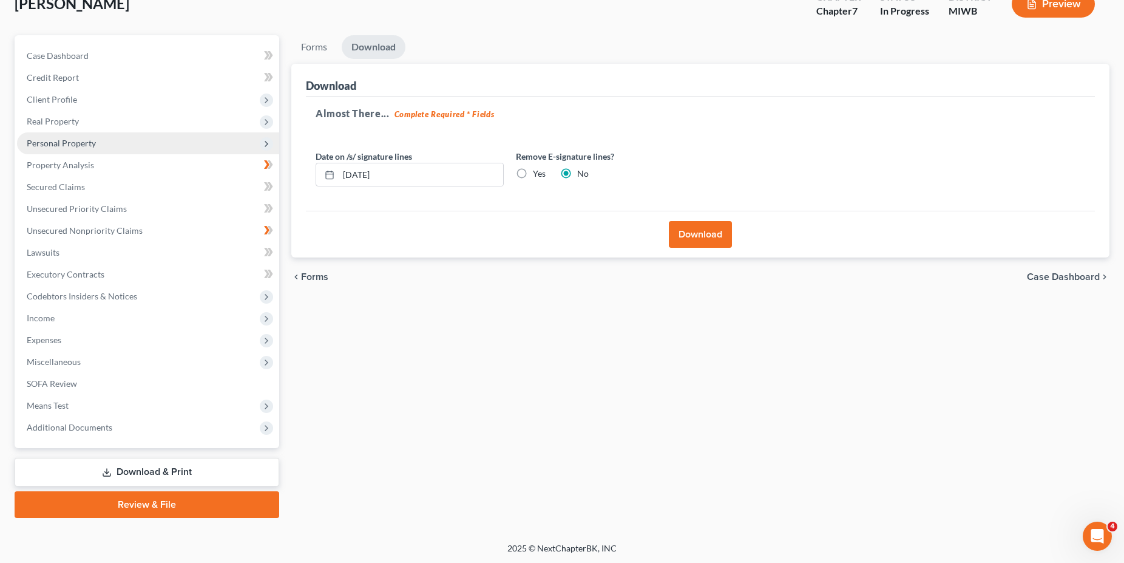
click at [699, 237] on button "Download" at bounding box center [700, 234] width 63 height 27
drag, startPoint x: 758, startPoint y: 359, endPoint x: 883, endPoint y: 336, distance: 126.6
click at [692, 231] on button "Download" at bounding box center [700, 234] width 63 height 27
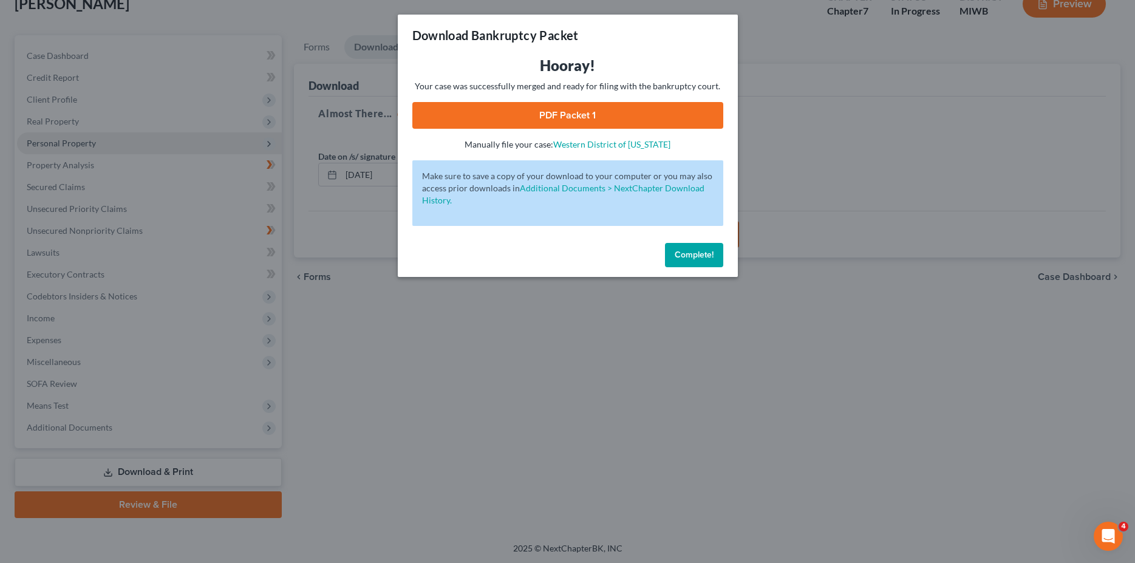
click at [689, 249] on button "Complete!" at bounding box center [694, 255] width 58 height 24
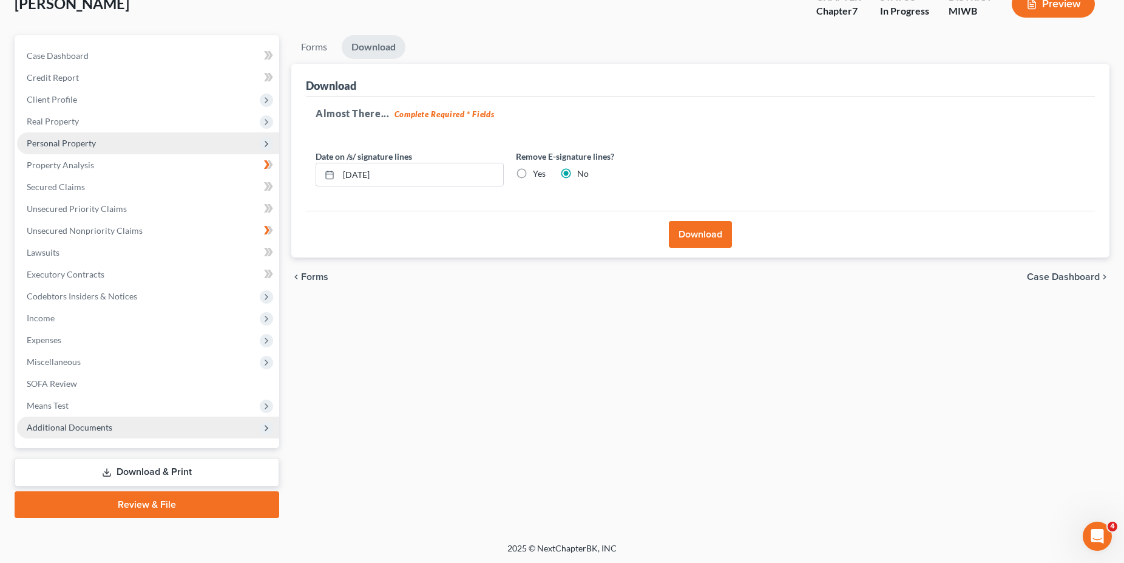
click at [118, 421] on span "Additional Documents" at bounding box center [148, 428] width 262 height 22
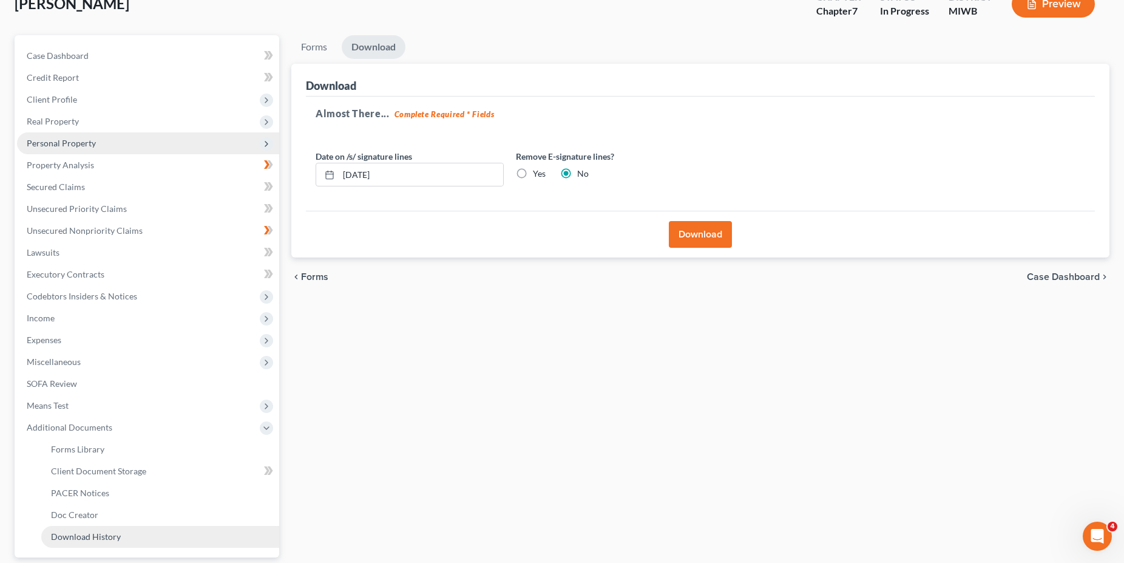
scroll to position [120, 0]
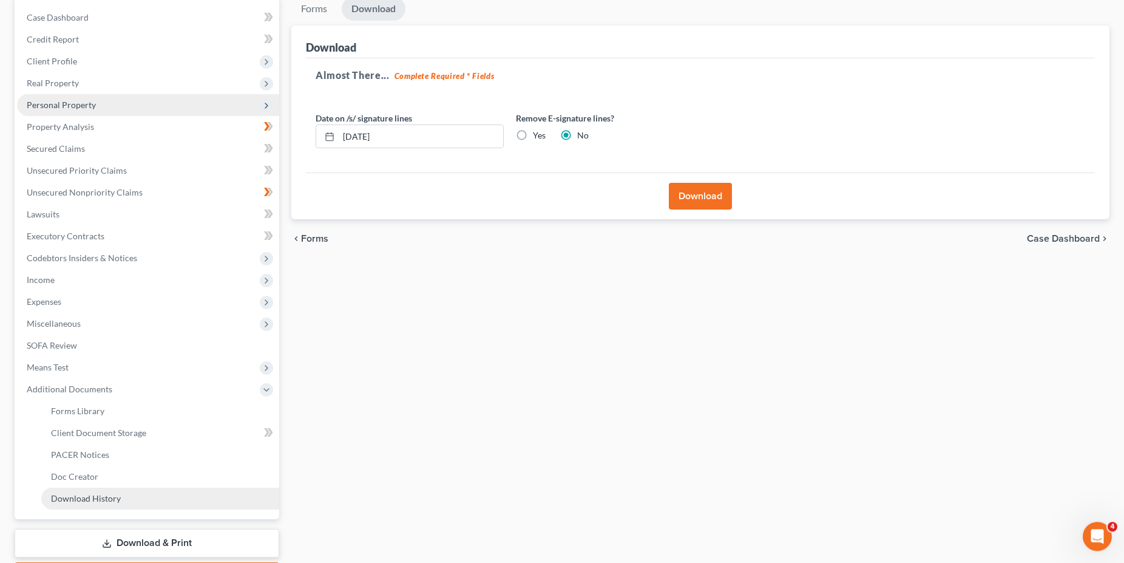
click at [113, 499] on span "Download History" at bounding box center [86, 498] width 70 height 10
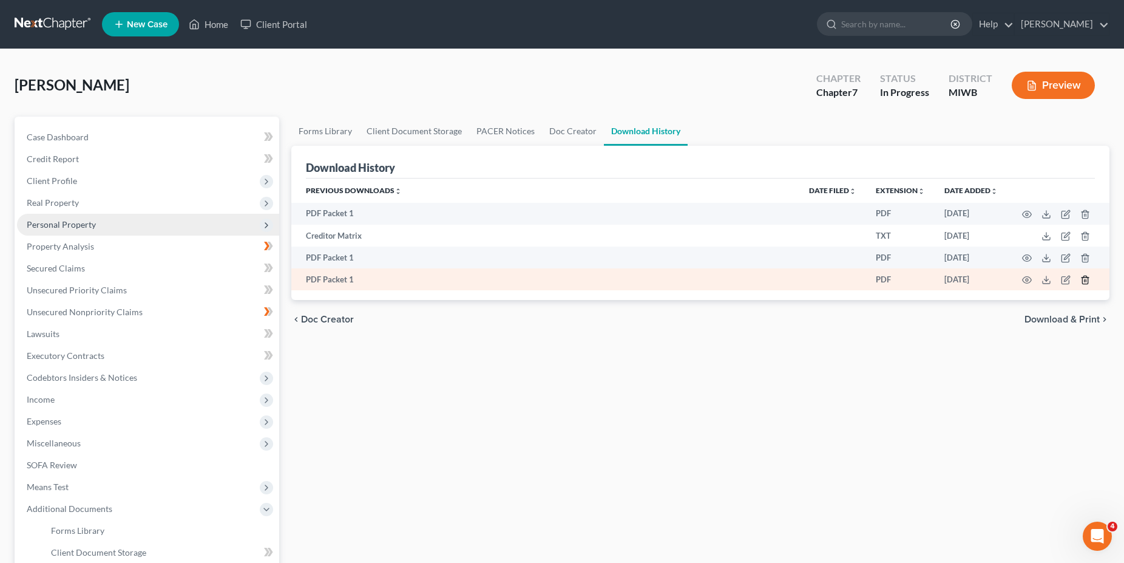
click at [1087, 277] on icon "button" at bounding box center [1085, 280] width 5 height 8
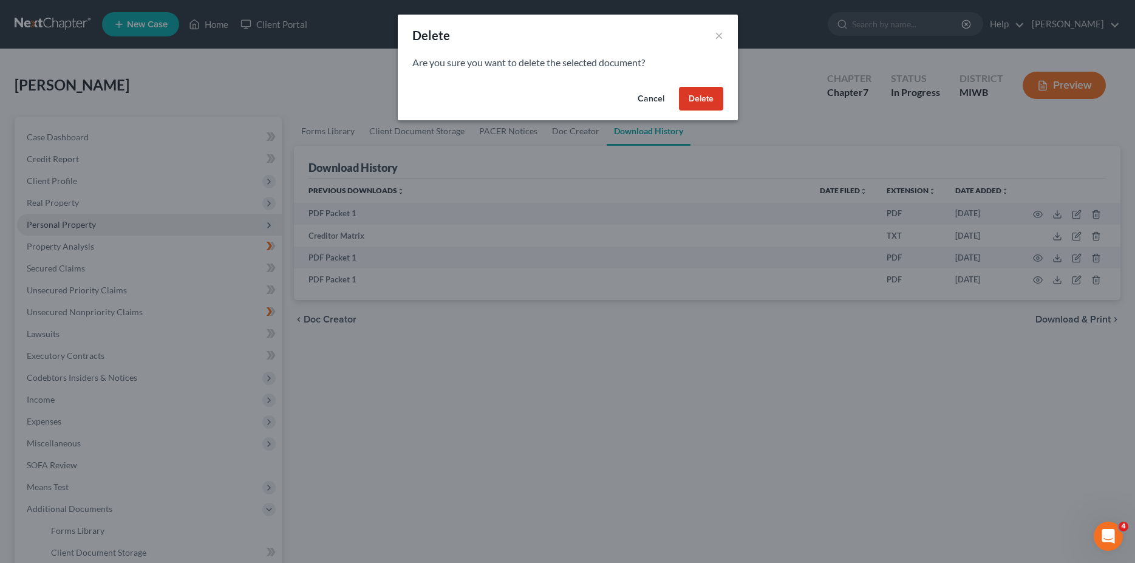
click at [699, 97] on button "Delete" at bounding box center [701, 99] width 44 height 24
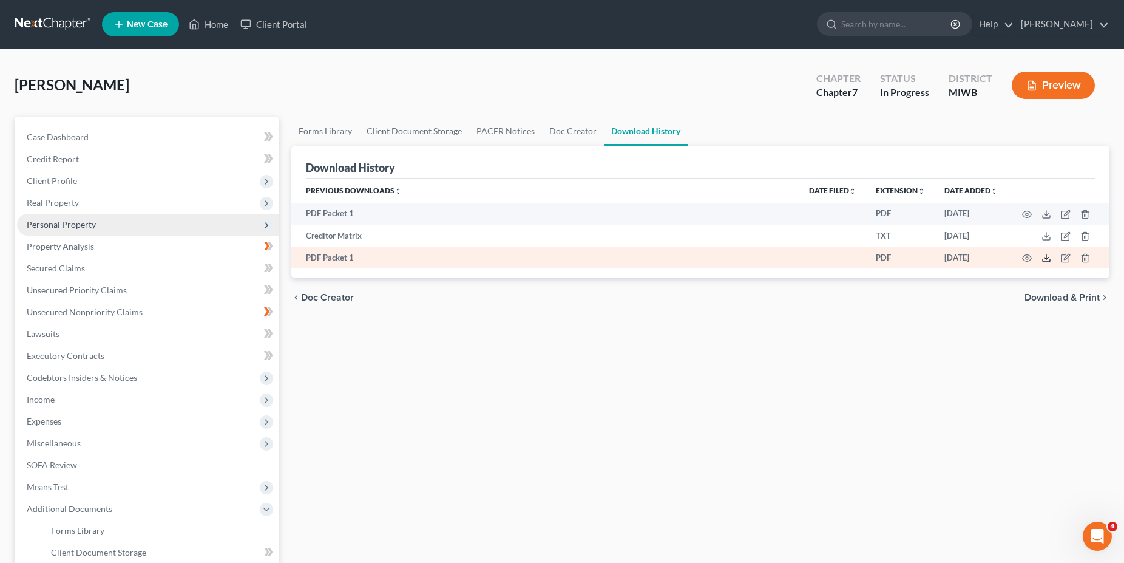
click at [1049, 258] on icon at bounding box center [1047, 258] width 10 height 10
